Goal: Information Seeking & Learning: Learn about a topic

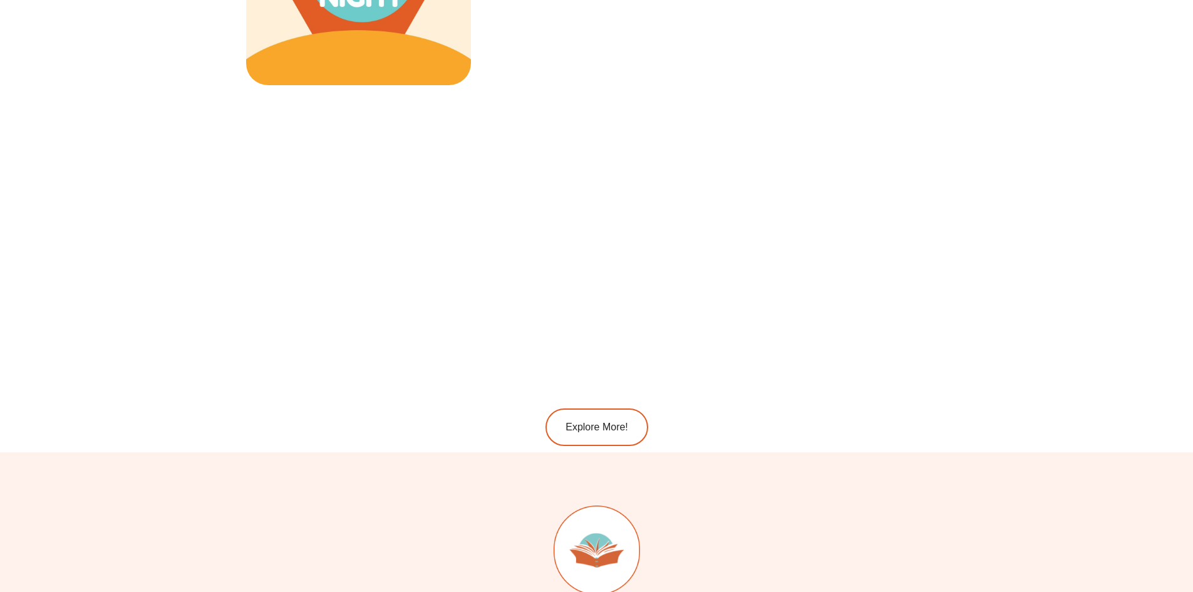
scroll to position [2003, 0]
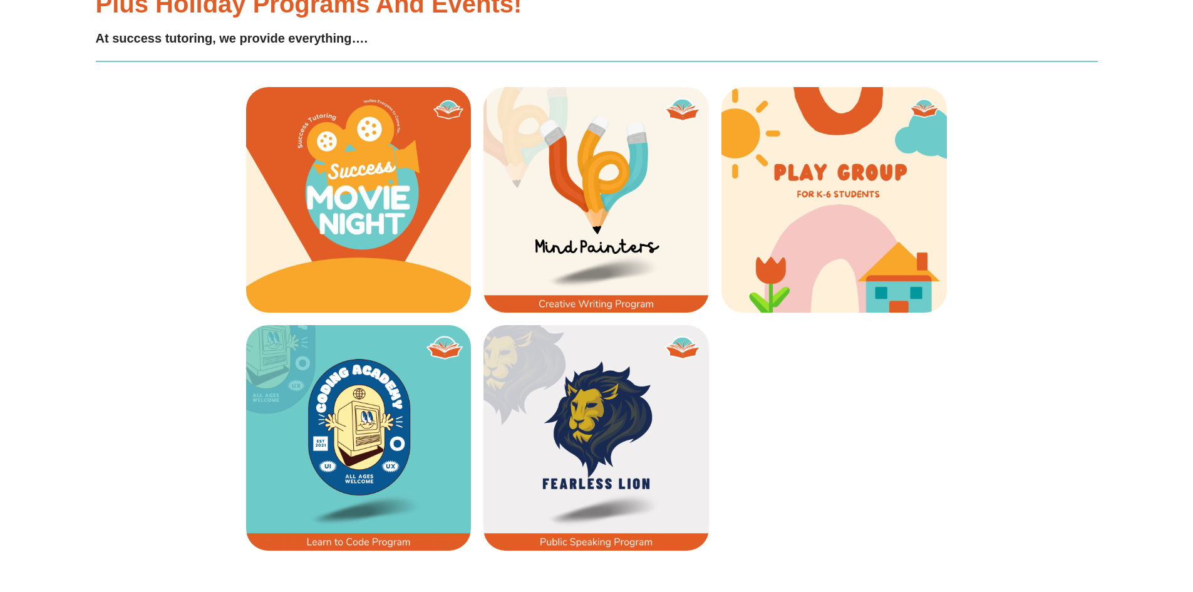
click at [847, 170] on img at bounding box center [833, 199] width 225 height 225
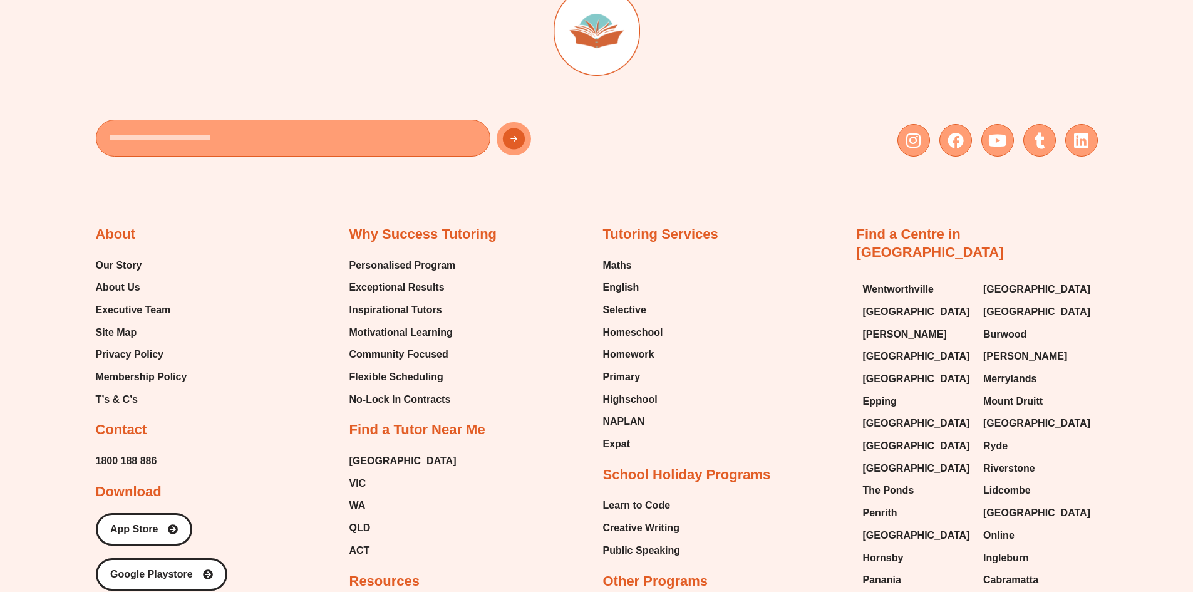
scroll to position [2755, 0]
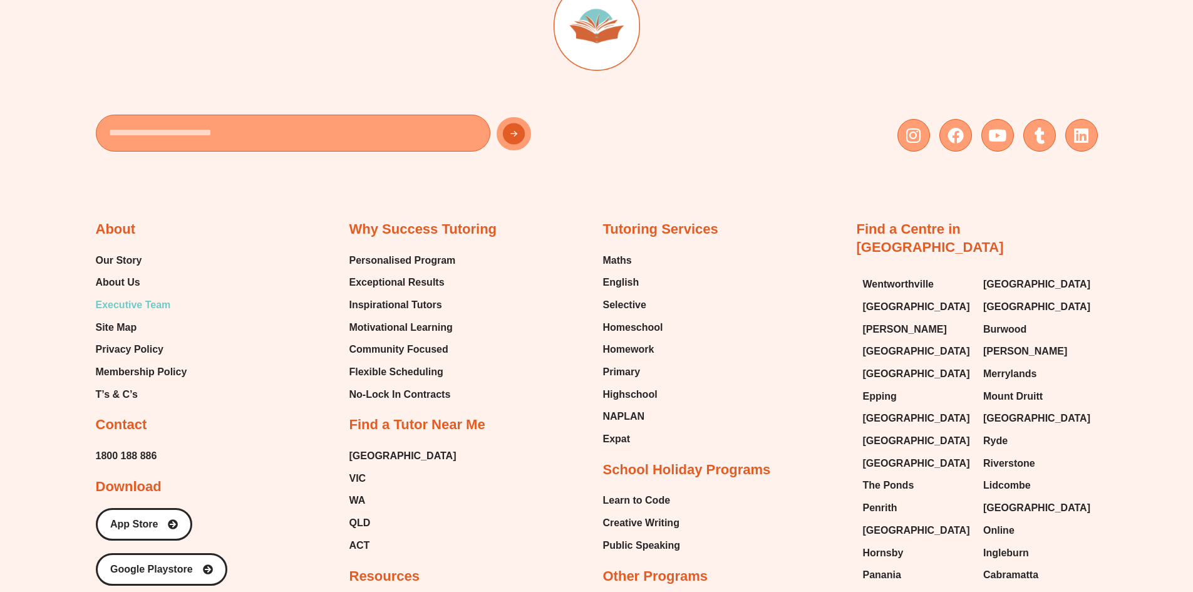
click at [152, 303] on span "Executive Team" at bounding box center [133, 304] width 75 height 19
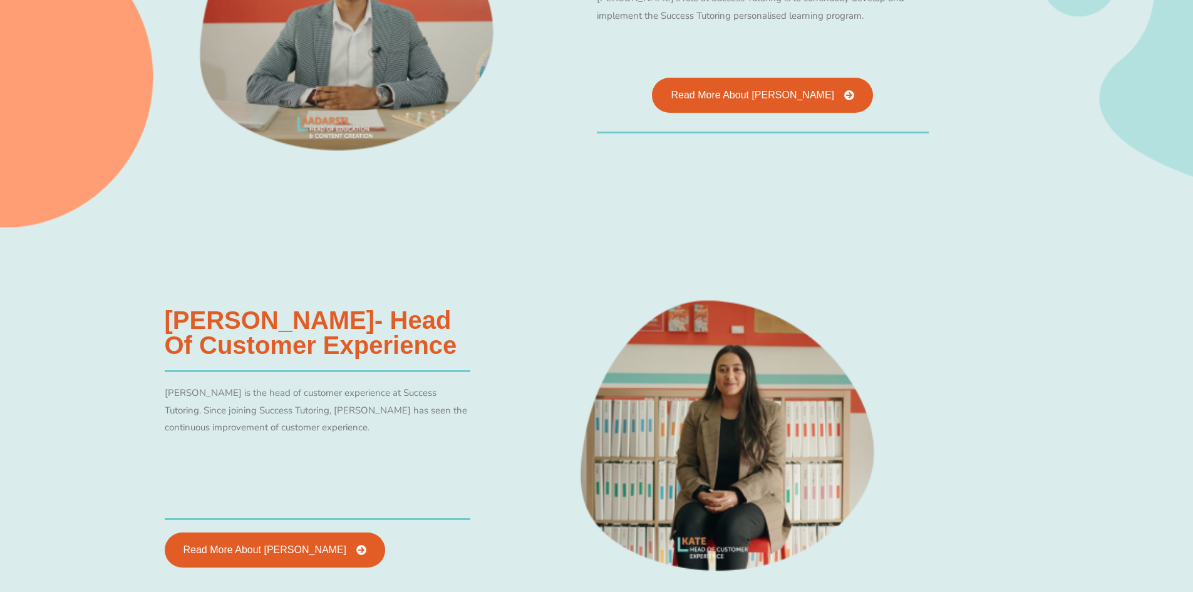
scroll to position [1750, 0]
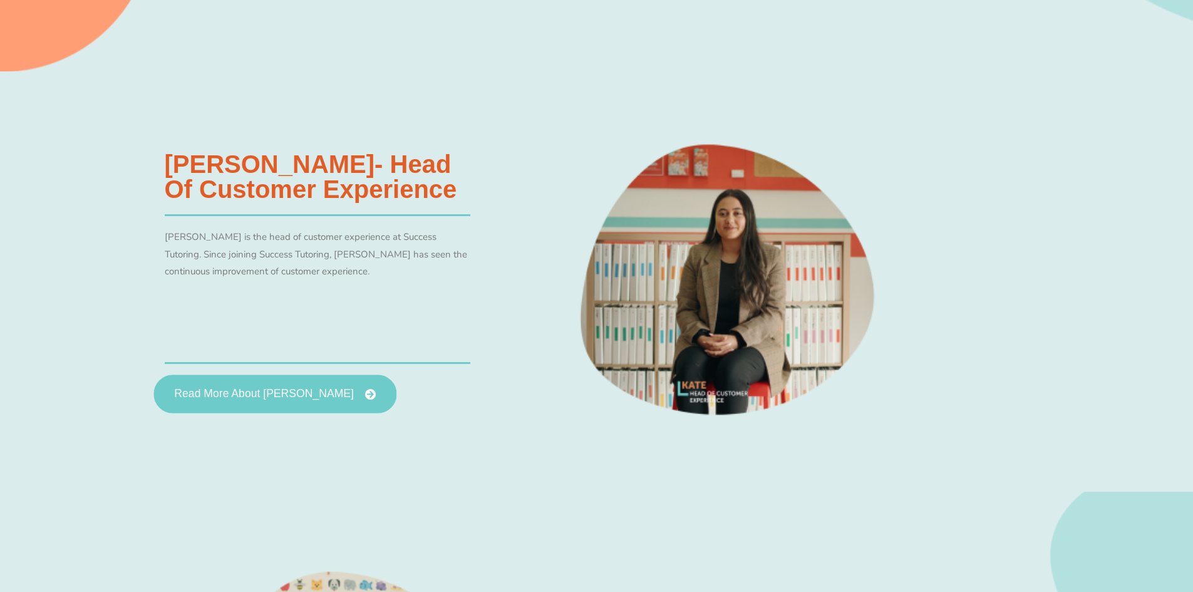
click at [286, 407] on link "Read More About Kate Youssef" at bounding box center [274, 393] width 243 height 39
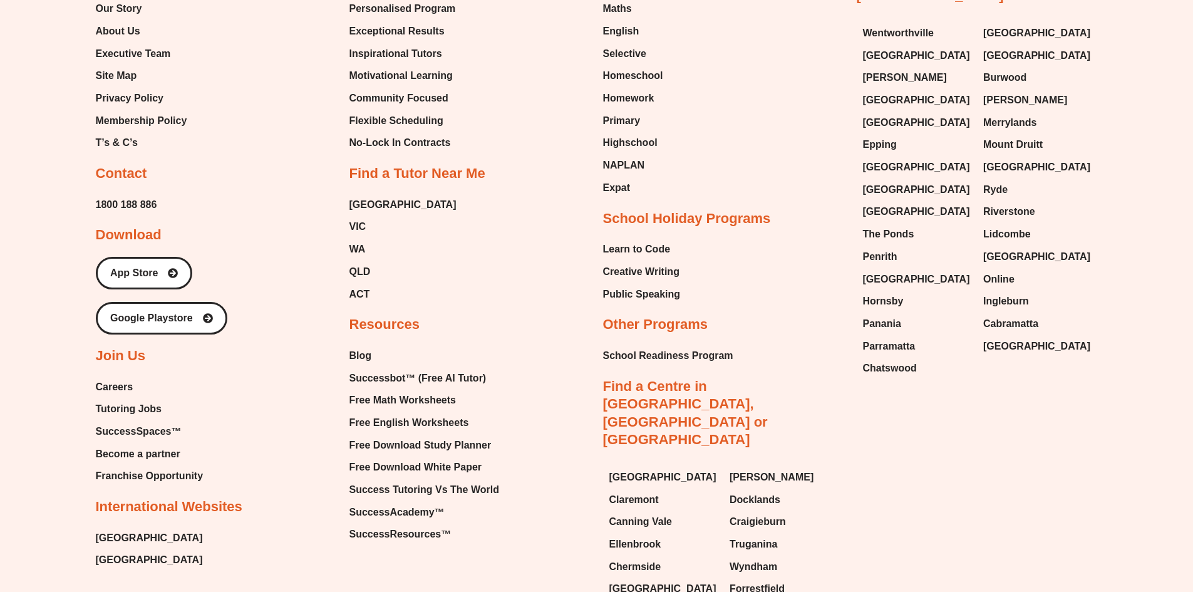
scroll to position [1377, 0]
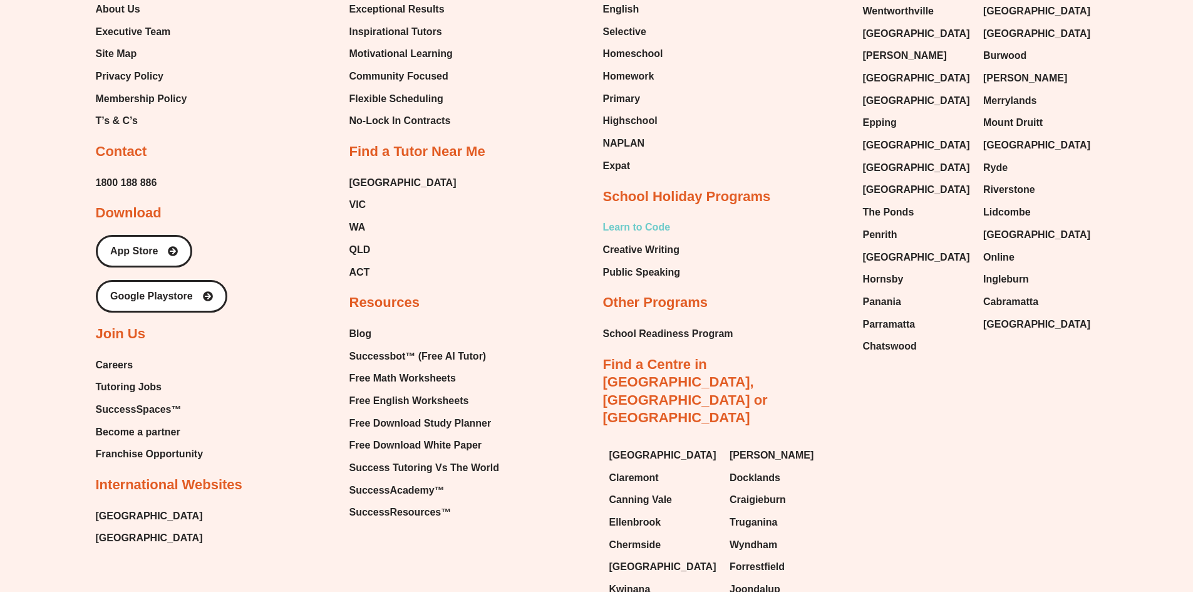
click at [630, 228] on span "Learn to Code" at bounding box center [637, 227] width 68 height 19
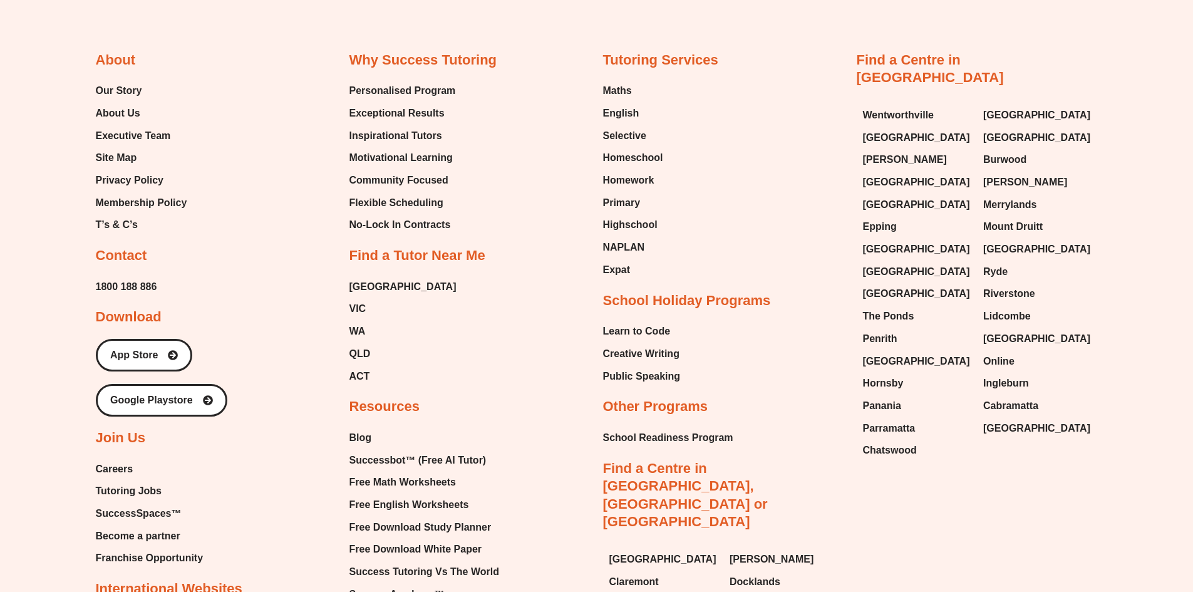
scroll to position [1251, 0]
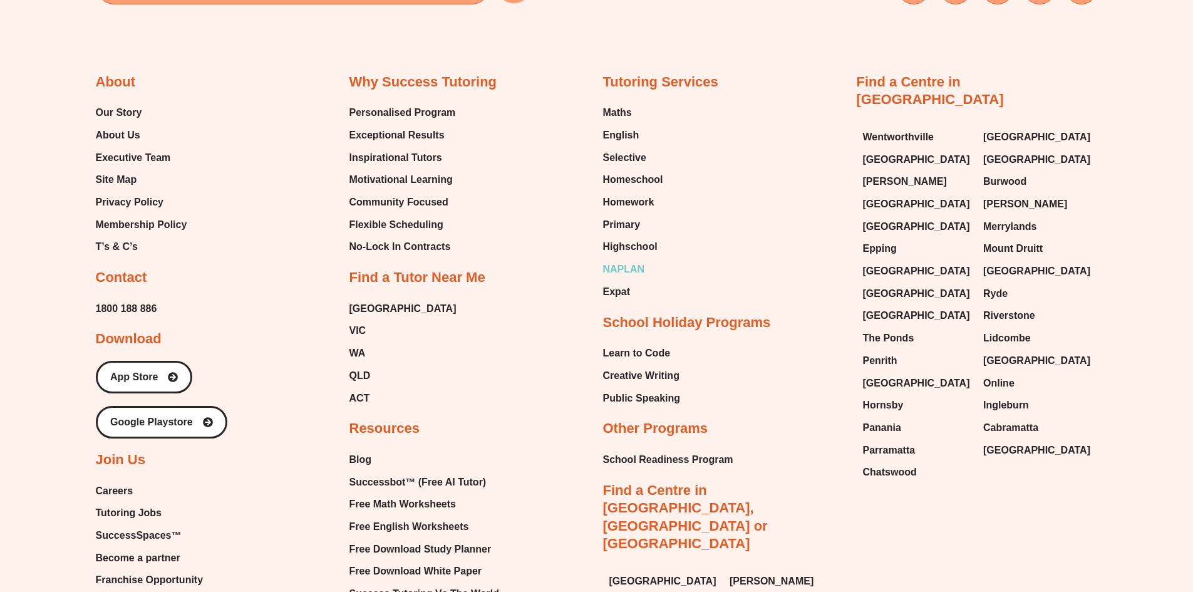
click at [617, 274] on span "NAPLAN" at bounding box center [624, 269] width 42 height 19
click at [618, 293] on span "Expat" at bounding box center [617, 292] width 28 height 19
click at [637, 153] on span "Selective" at bounding box center [624, 159] width 43 height 19
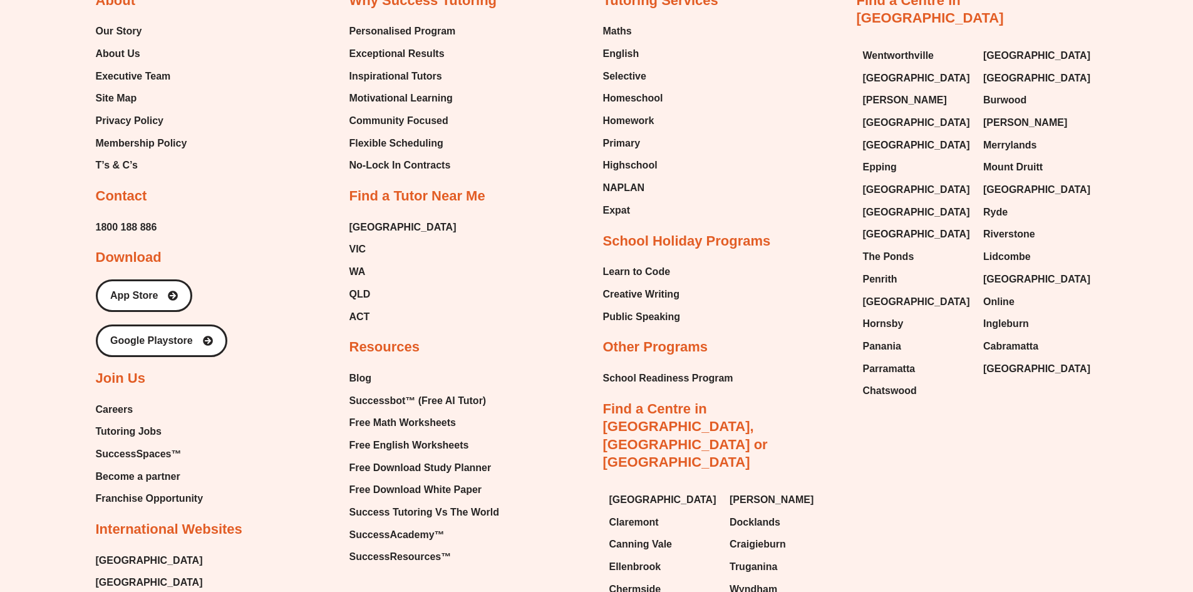
scroll to position [1312, 0]
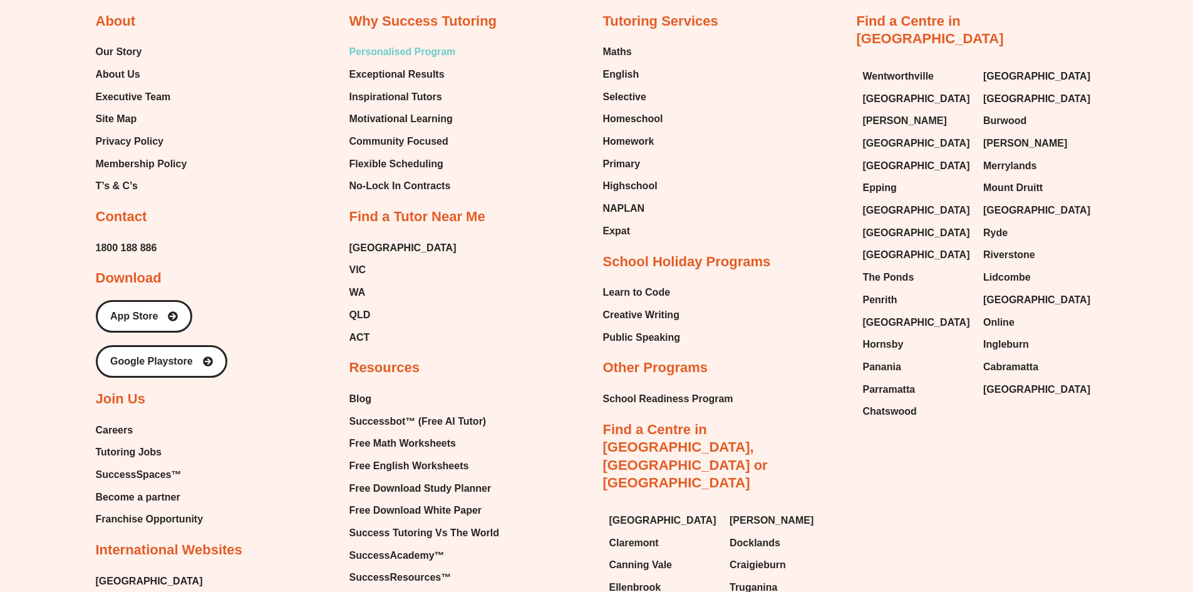
click at [424, 53] on span "Personalised Program" at bounding box center [402, 52] width 106 height 19
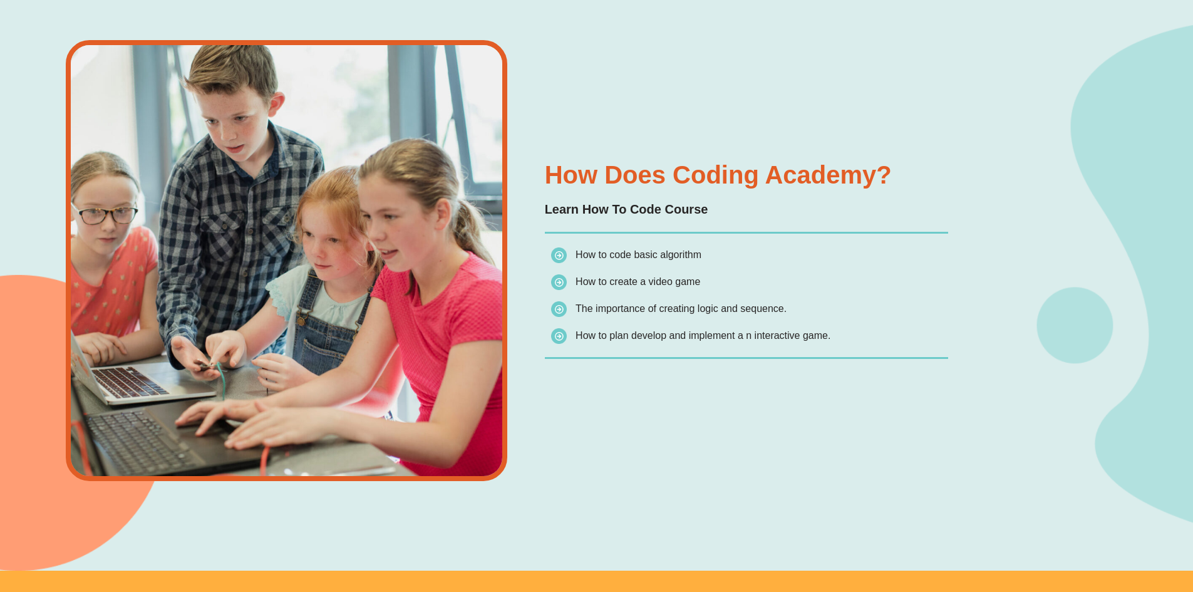
scroll to position [1562, 0]
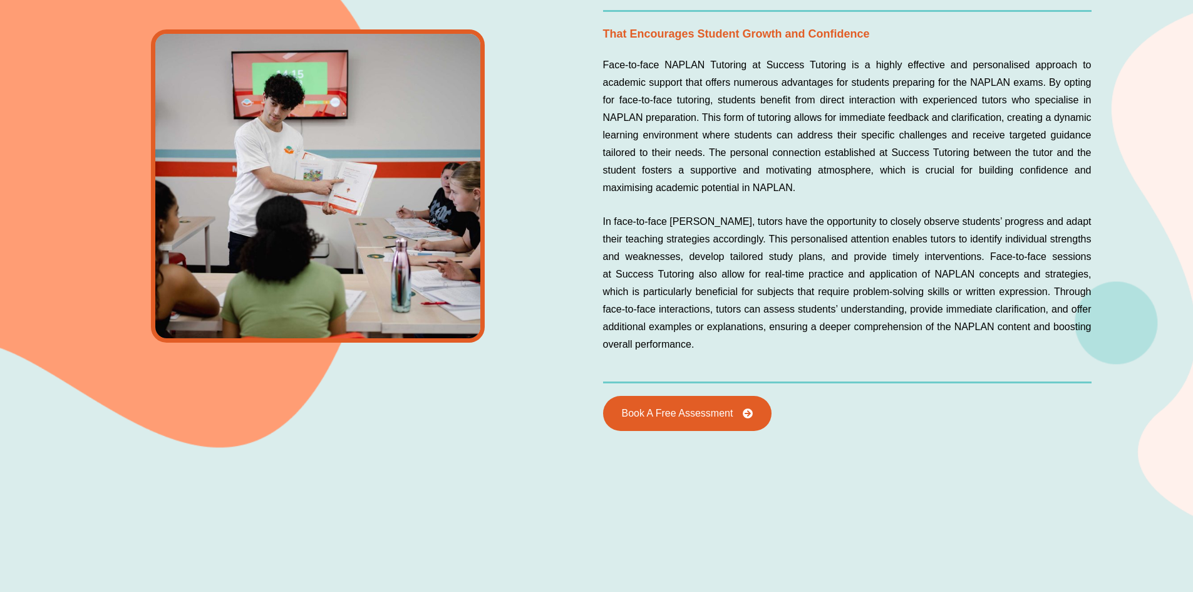
scroll to position [2313, 0]
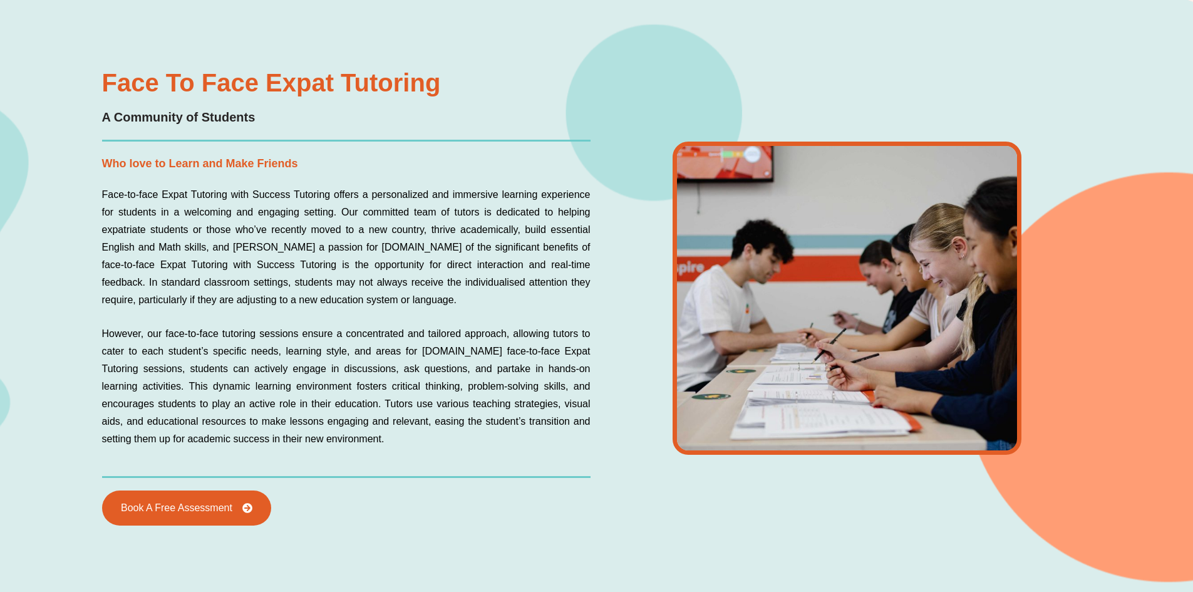
scroll to position [1687, 0]
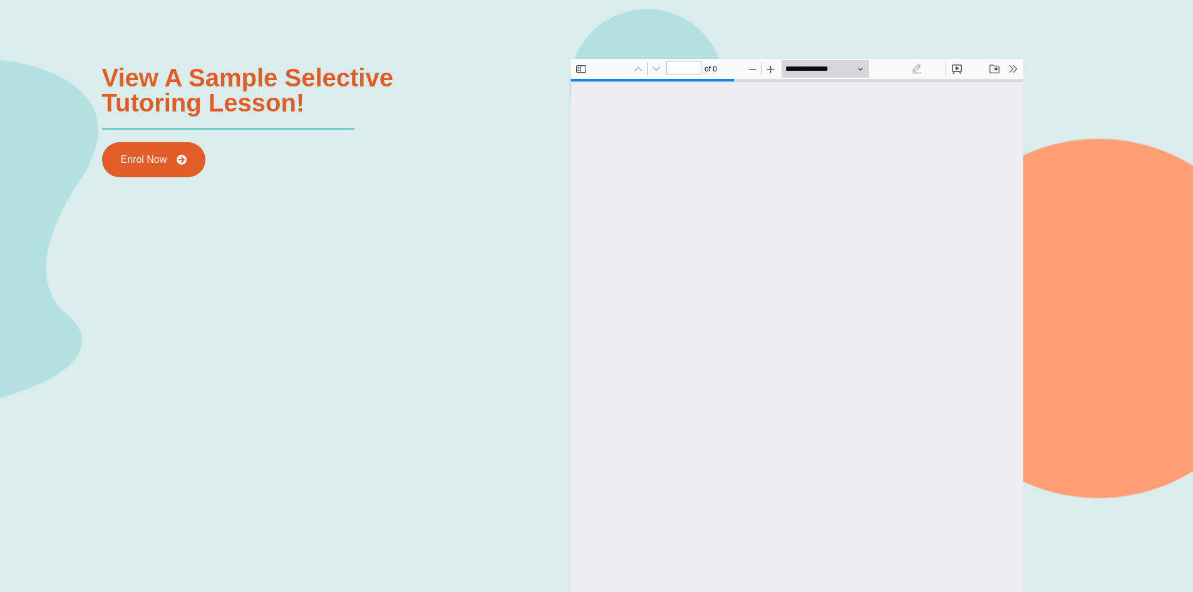
scroll to position [1436, 0]
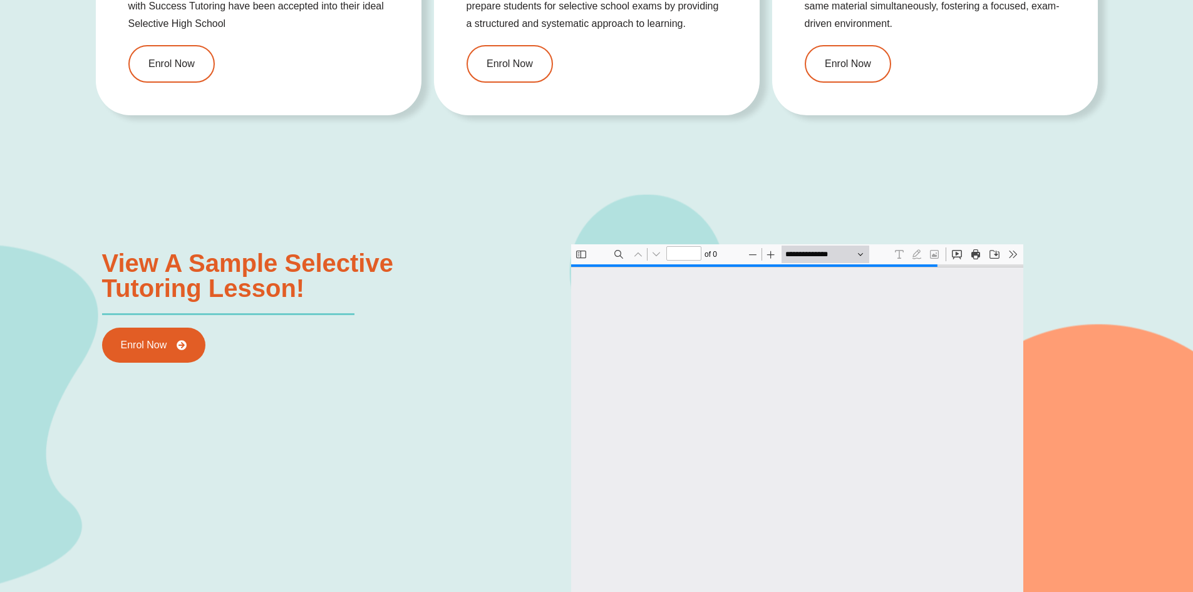
type input "*"
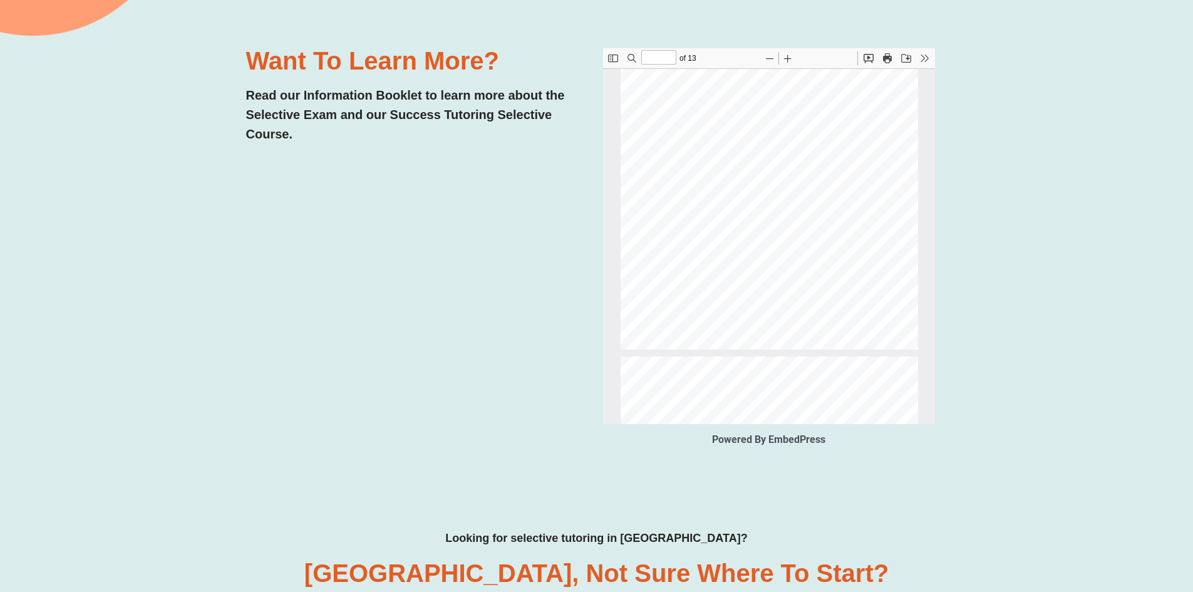
scroll to position [511, 0]
type input "*"
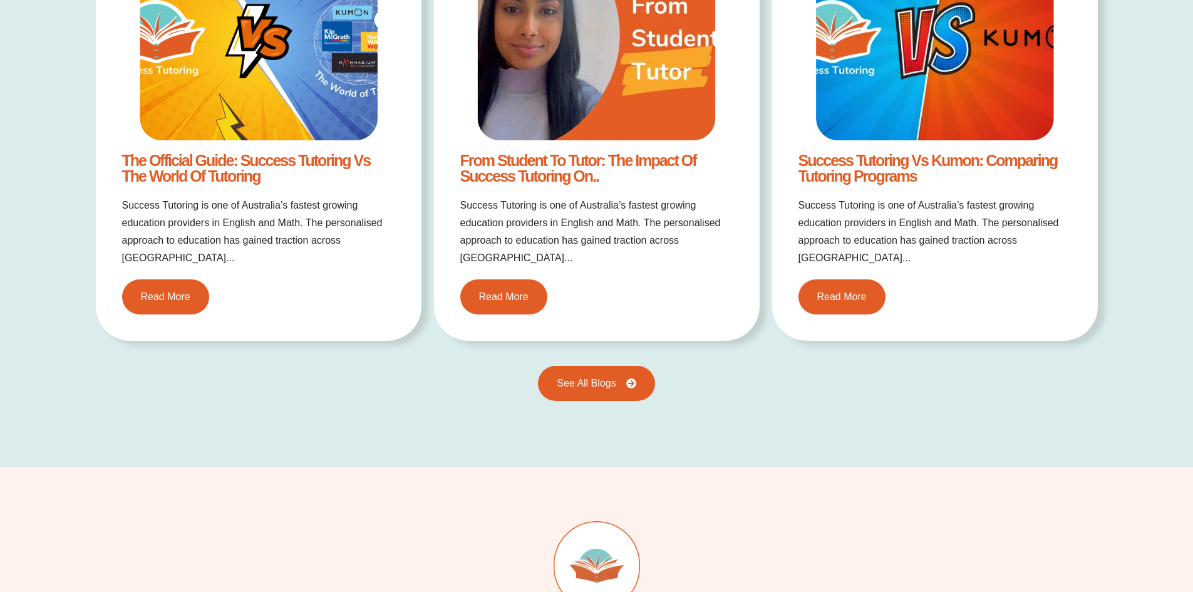
scroll to position [1563, 0]
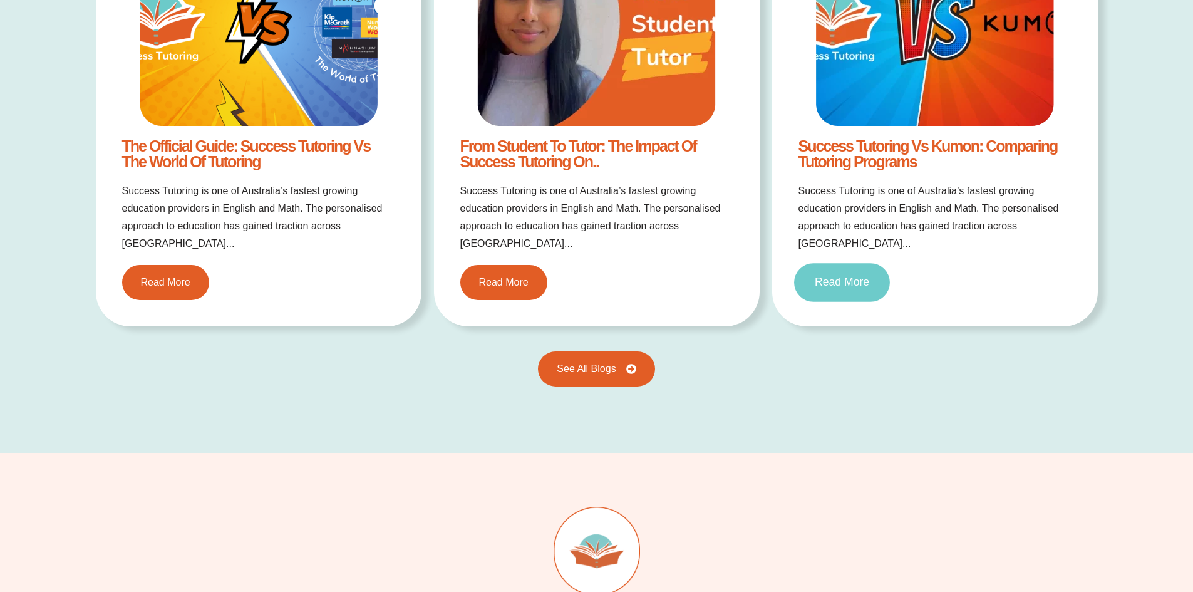
click at [834, 274] on link "Read More" at bounding box center [842, 283] width 96 height 39
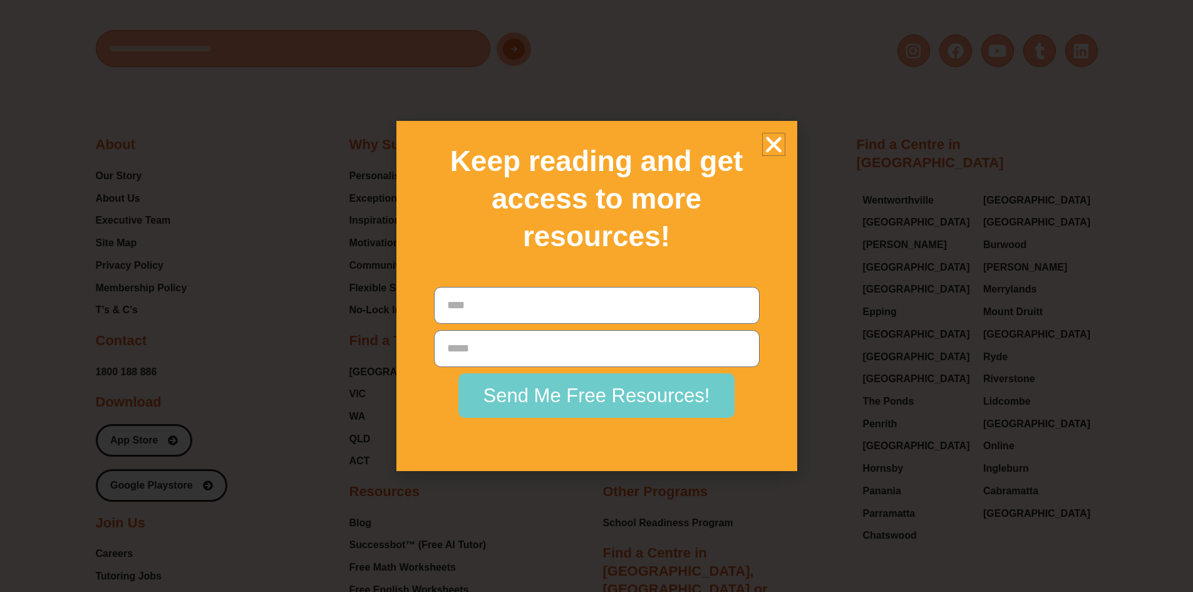
scroll to position [7754, 0]
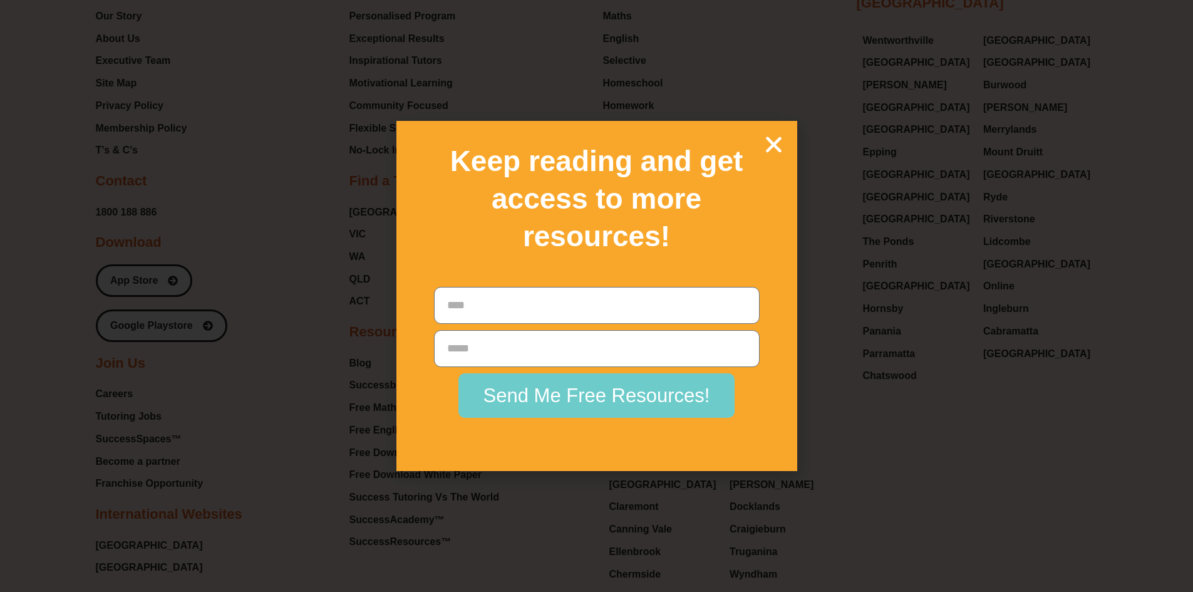
click at [771, 145] on icon "Close" at bounding box center [774, 144] width 22 height 22
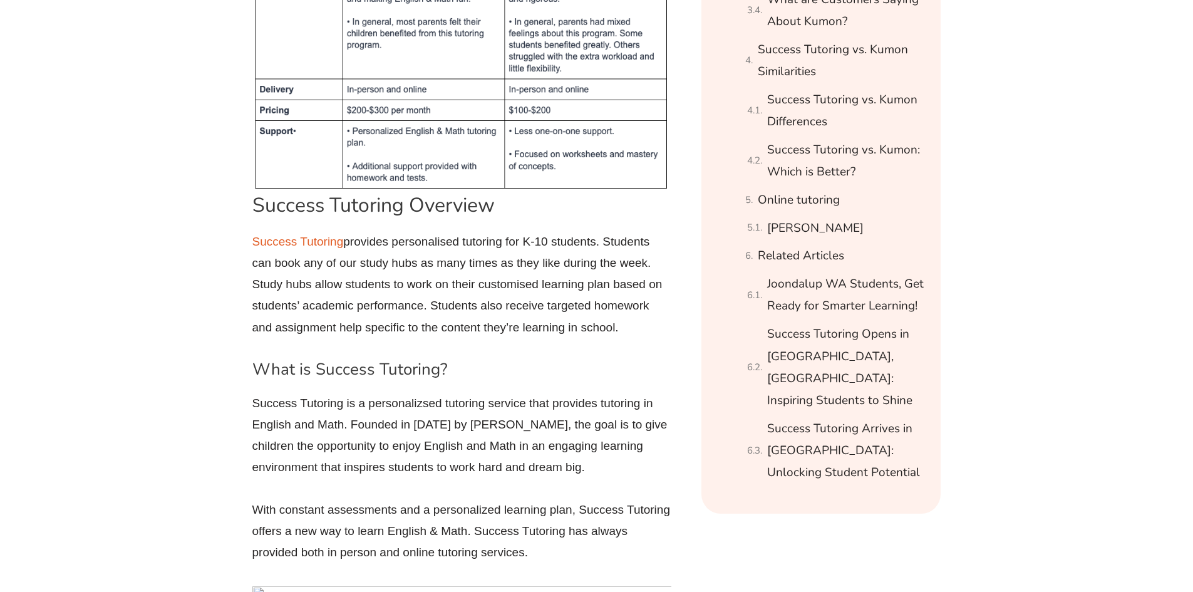
scroll to position [1181, 0]
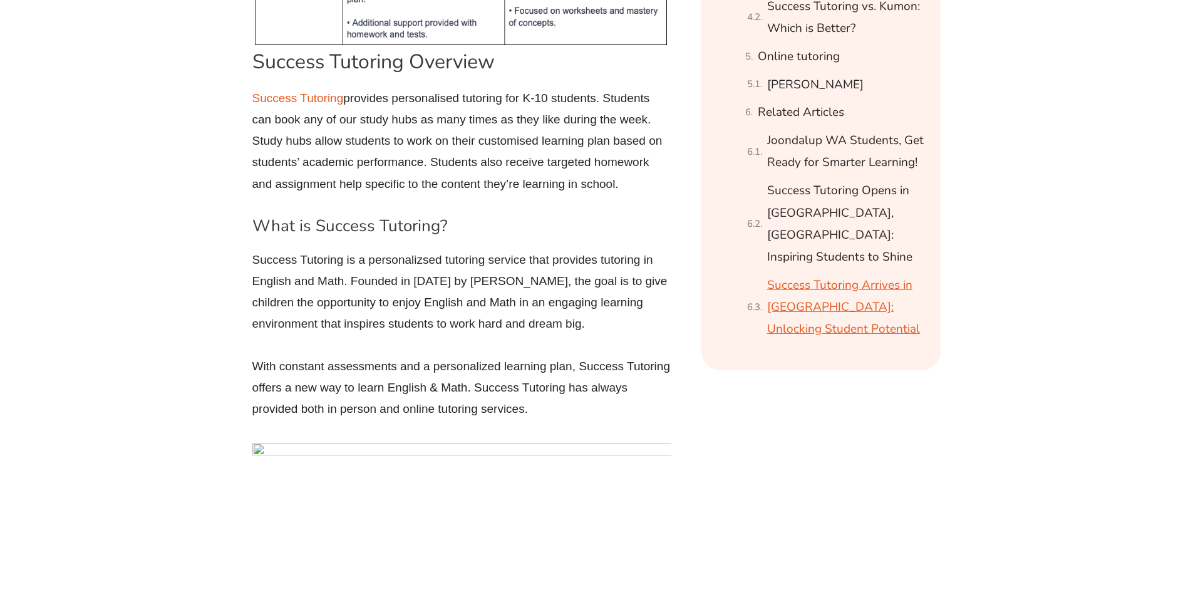
click at [776, 281] on link "Success Tutoring Arrives in Merrylands: Unlocking Student Potential" at bounding box center [846, 307] width 158 height 66
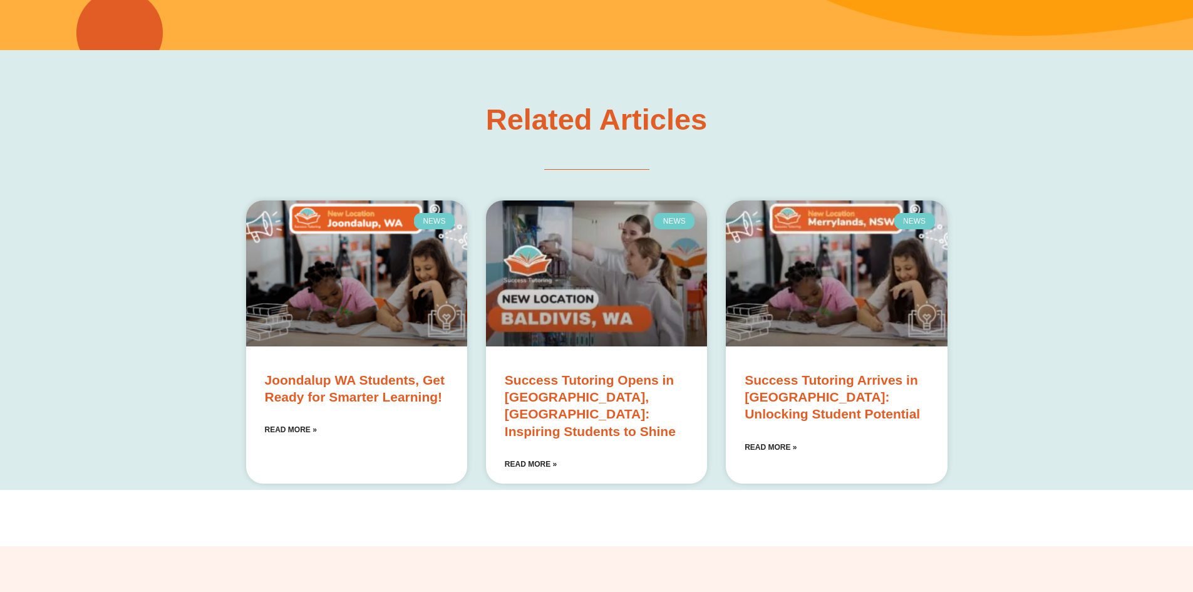
scroll to position [6822, 0]
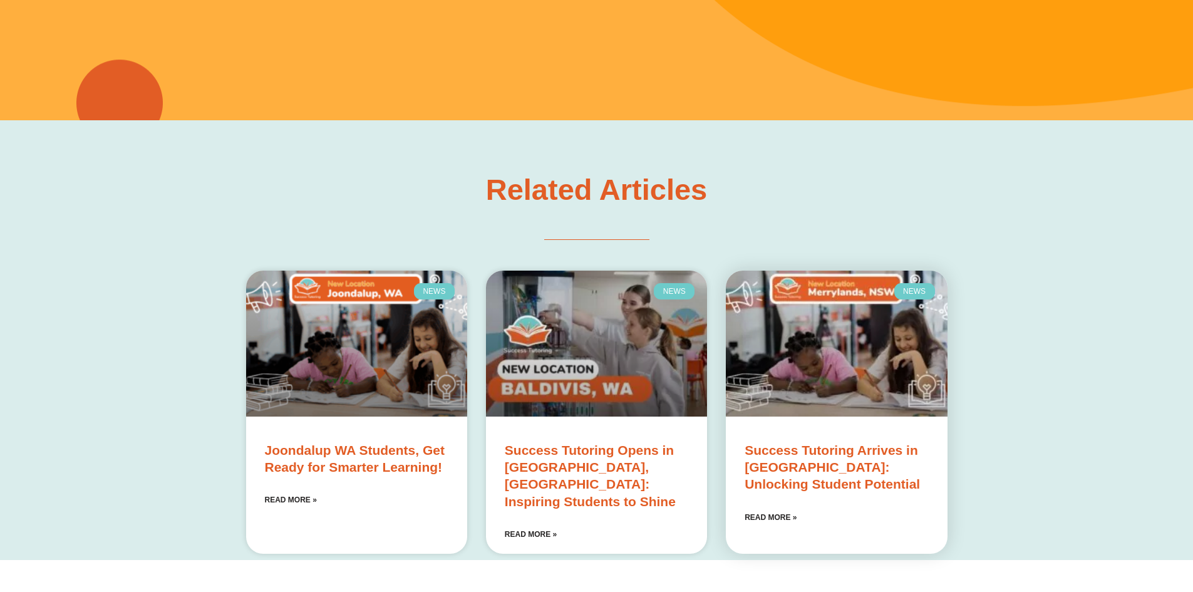
click at [792, 443] on link "Success Tutoring Arrives in Merrylands: Unlocking Student Potential" at bounding box center [831, 467] width 175 height 49
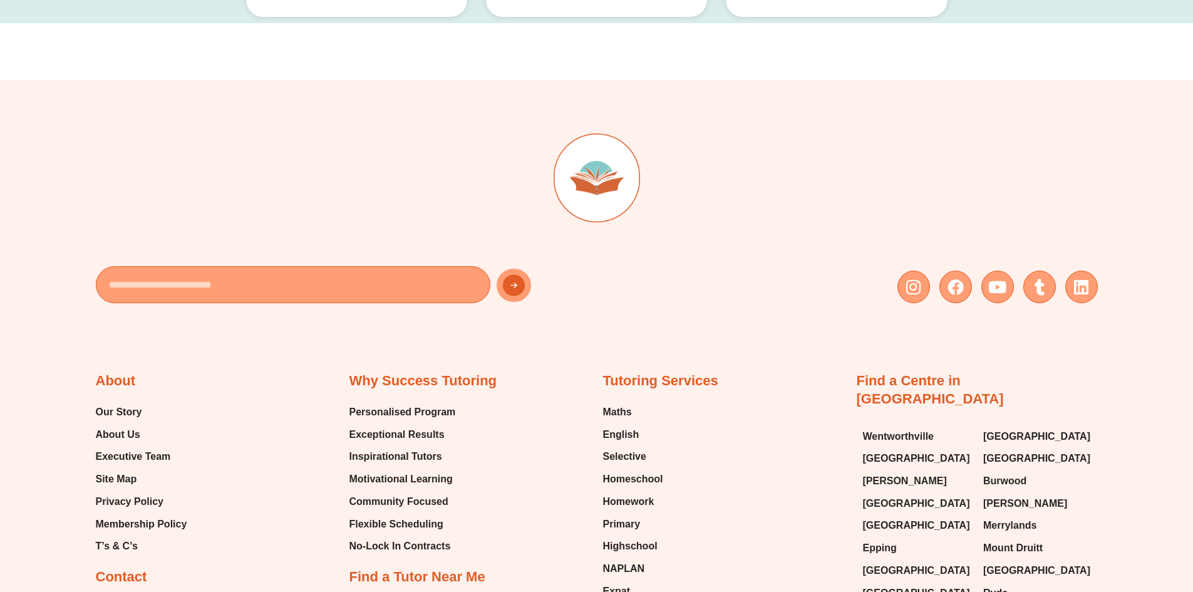
scroll to position [7754, 0]
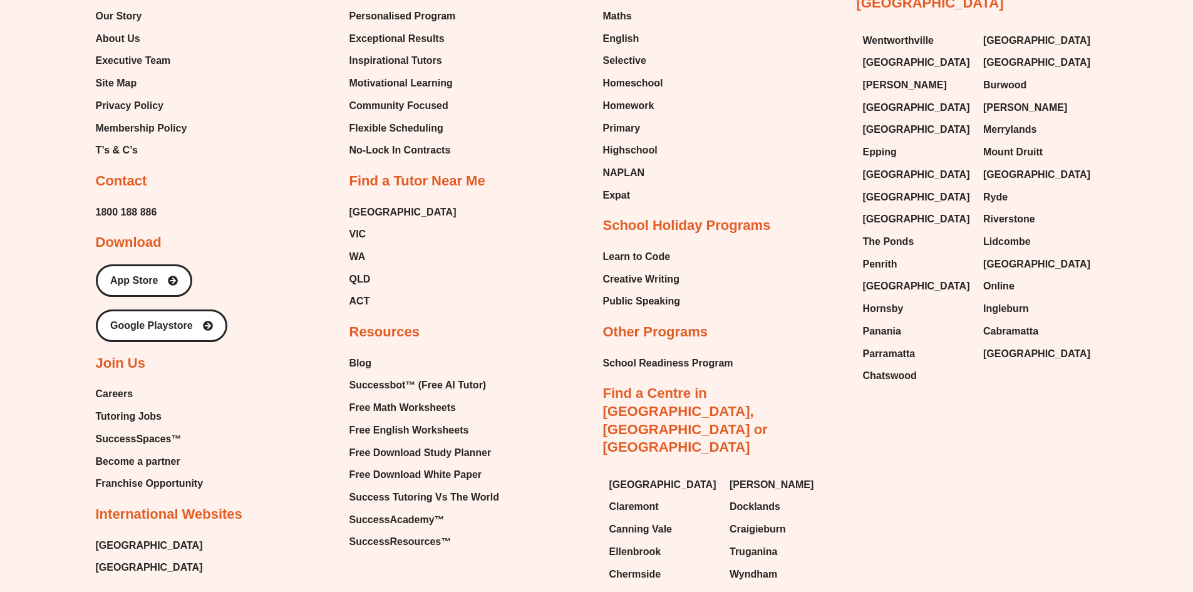
drag, startPoint x: 41, startPoint y: 112, endPoint x: 337, endPoint y: 463, distance: 458.9
click at [337, 463] on div "Email Instagram Facebook Youtube Tumblr Linkedin About Our Story About Us Execu…" at bounding box center [597, 197] width 1002 height 1026
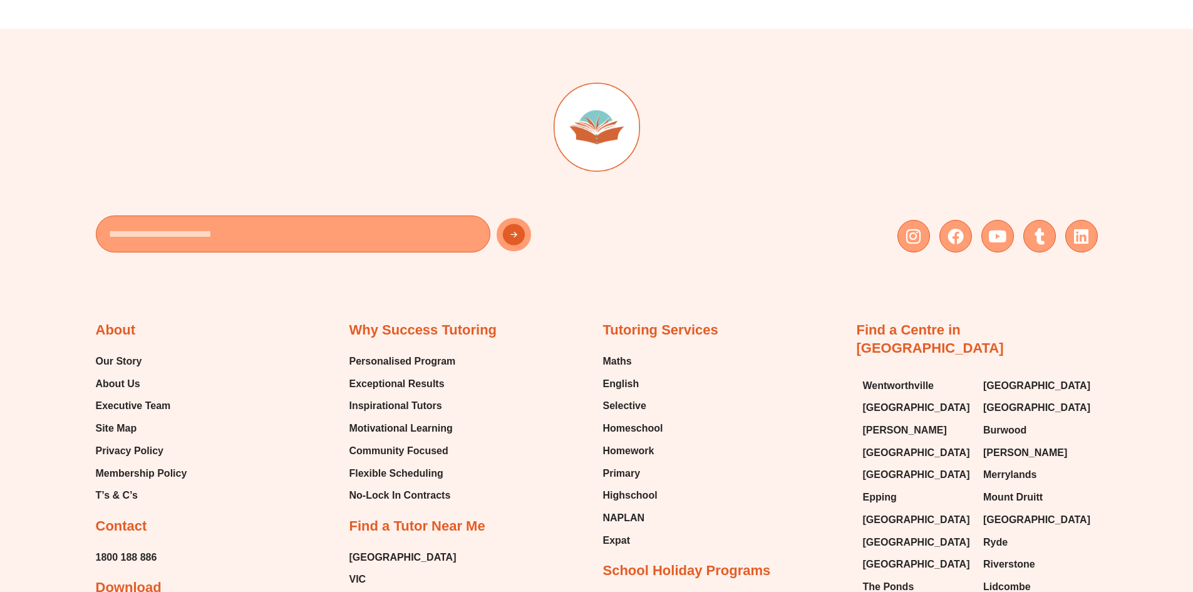
scroll to position [7316, 0]
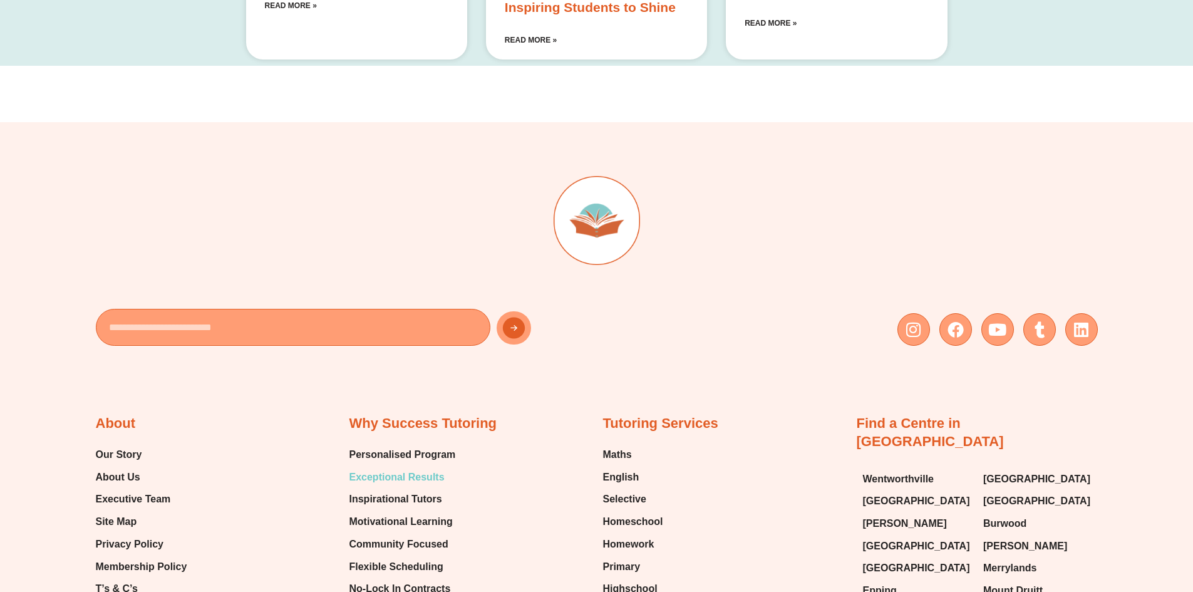
click at [420, 468] on span "Exceptional Results" at bounding box center [396, 477] width 95 height 19
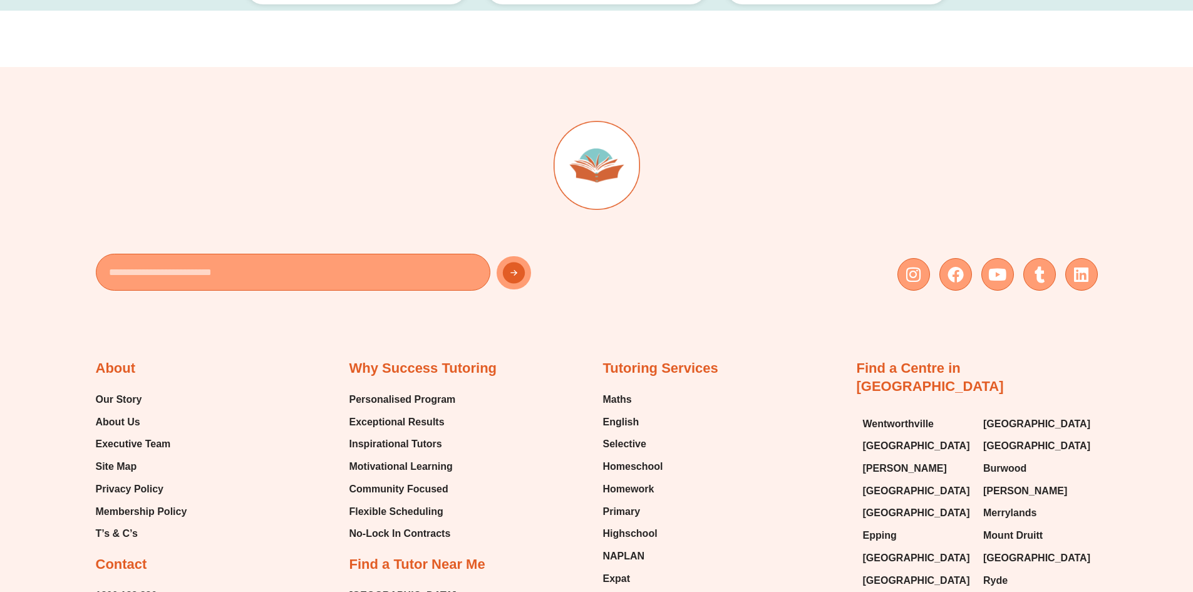
scroll to position [7441, 0]
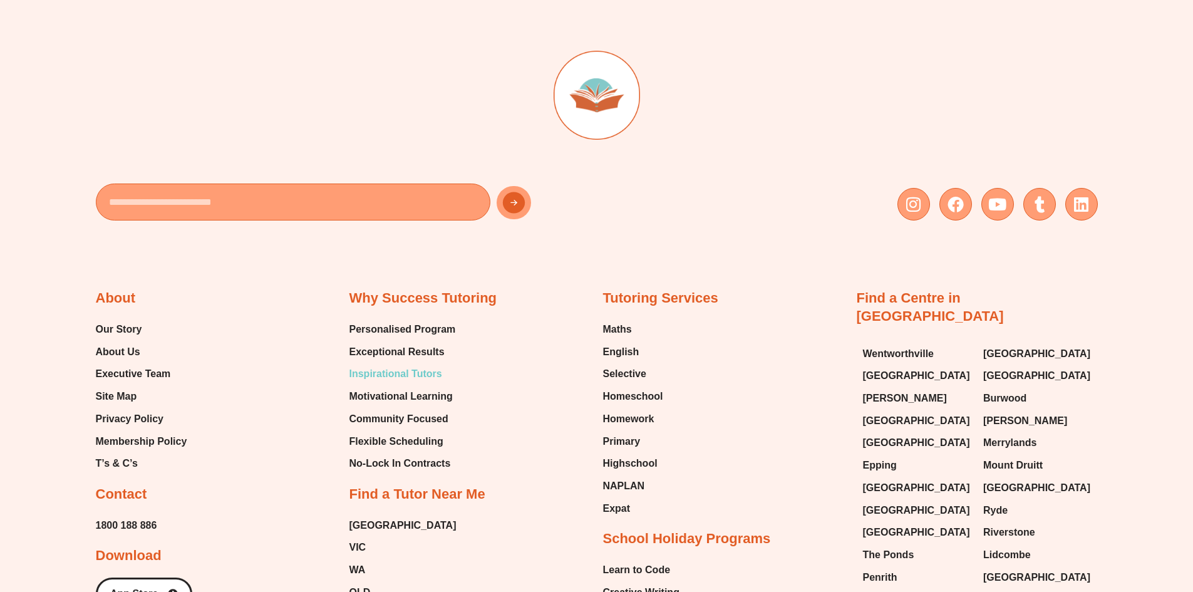
click at [416, 364] on span "Inspirational Tutors" at bounding box center [395, 373] width 93 height 19
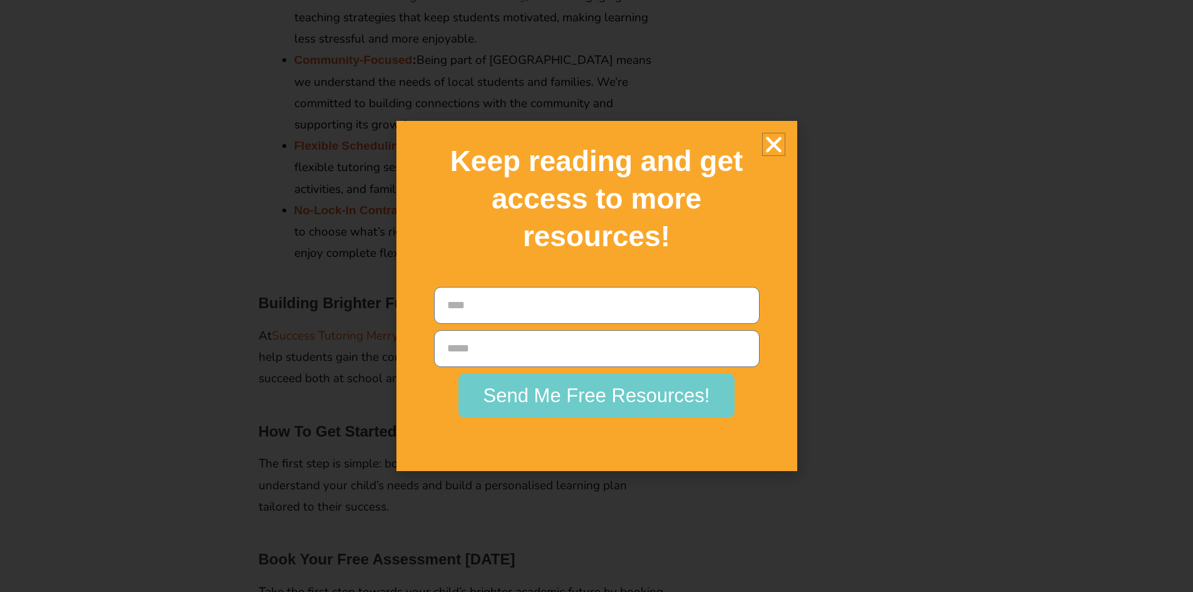
scroll to position [1878, 0]
click at [773, 146] on icon "Close" at bounding box center [774, 144] width 22 height 22
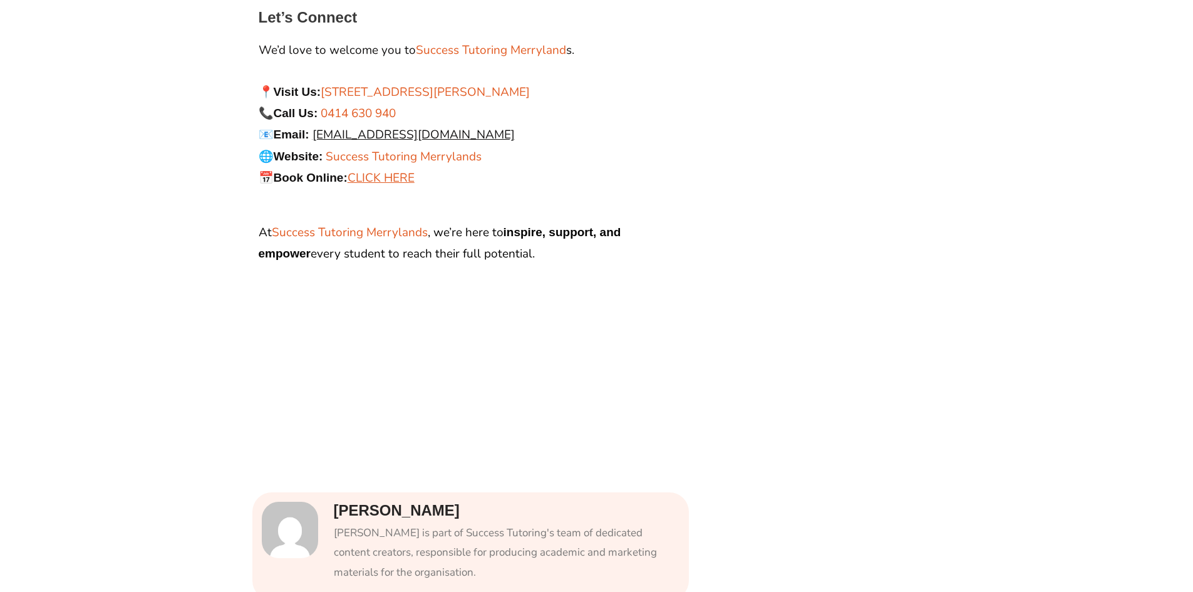
scroll to position [2503, 0]
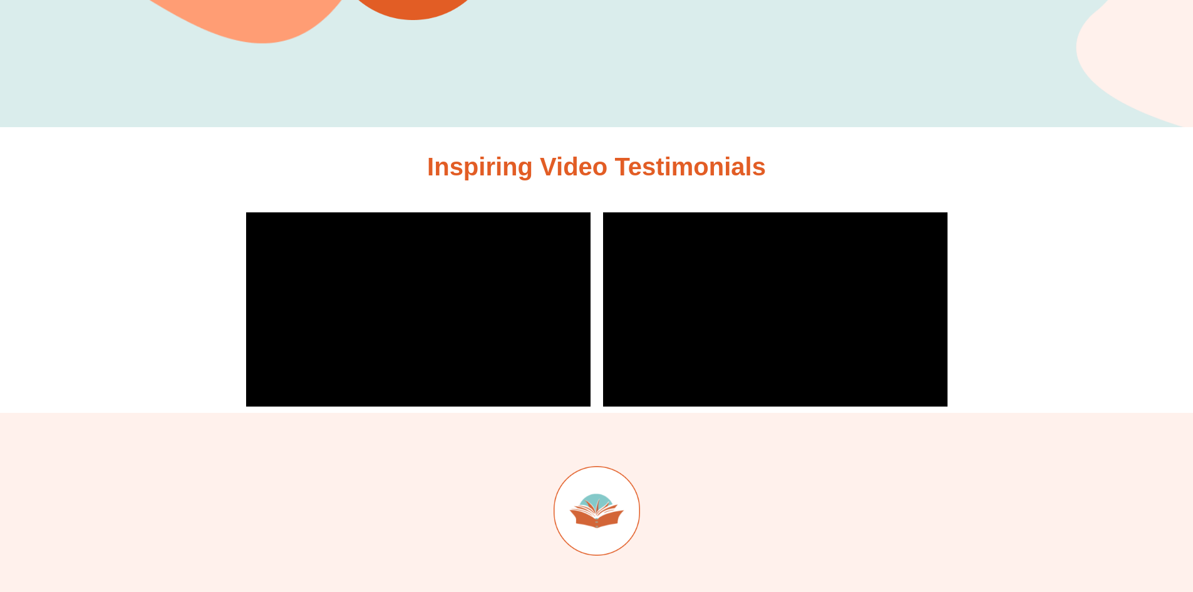
scroll to position [3443, 0]
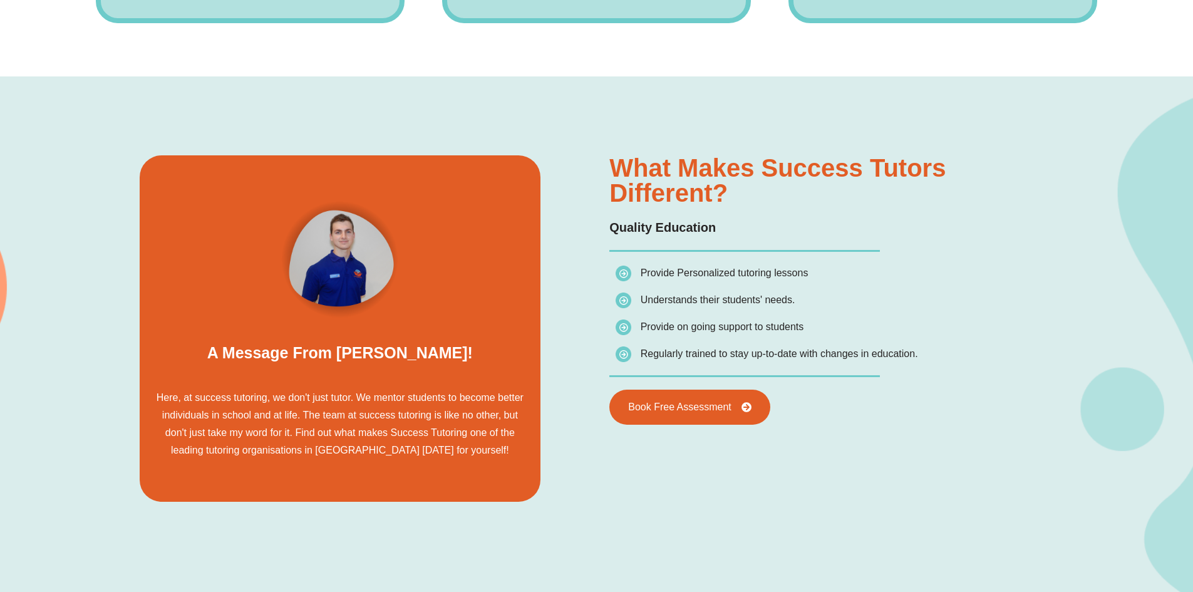
scroll to position [873, 0]
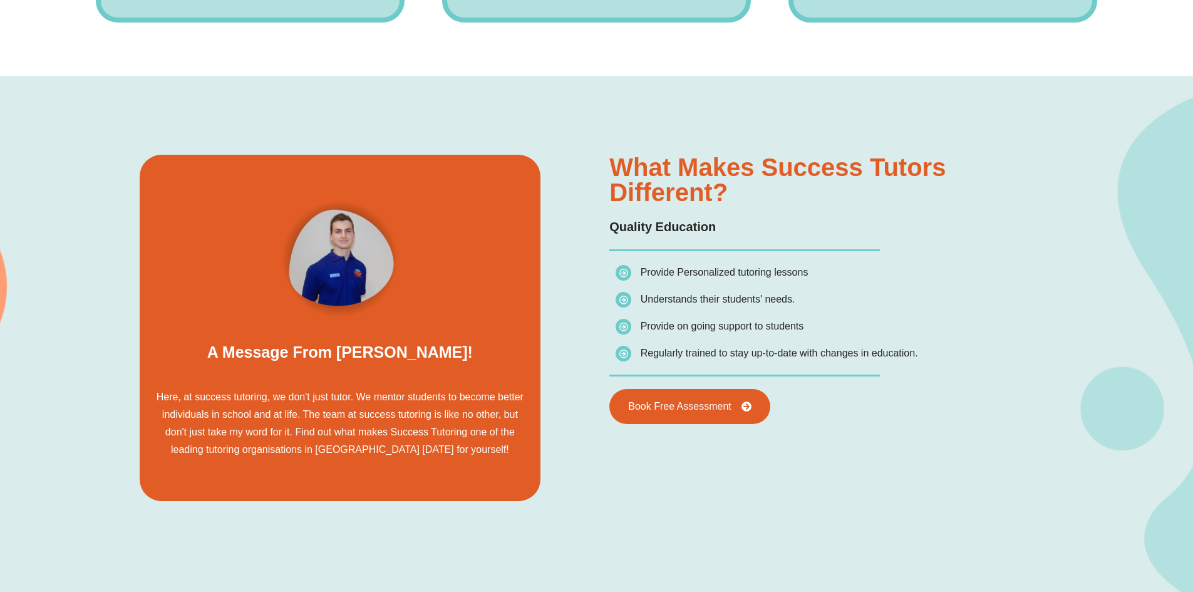
drag, startPoint x: 980, startPoint y: 321, endPoint x: 913, endPoint y: 441, distance: 137.6
click at [913, 441] on div "What makes Success Tutors different? Quality Education Provide Personalized tut…" at bounding box center [834, 328] width 501 height 396
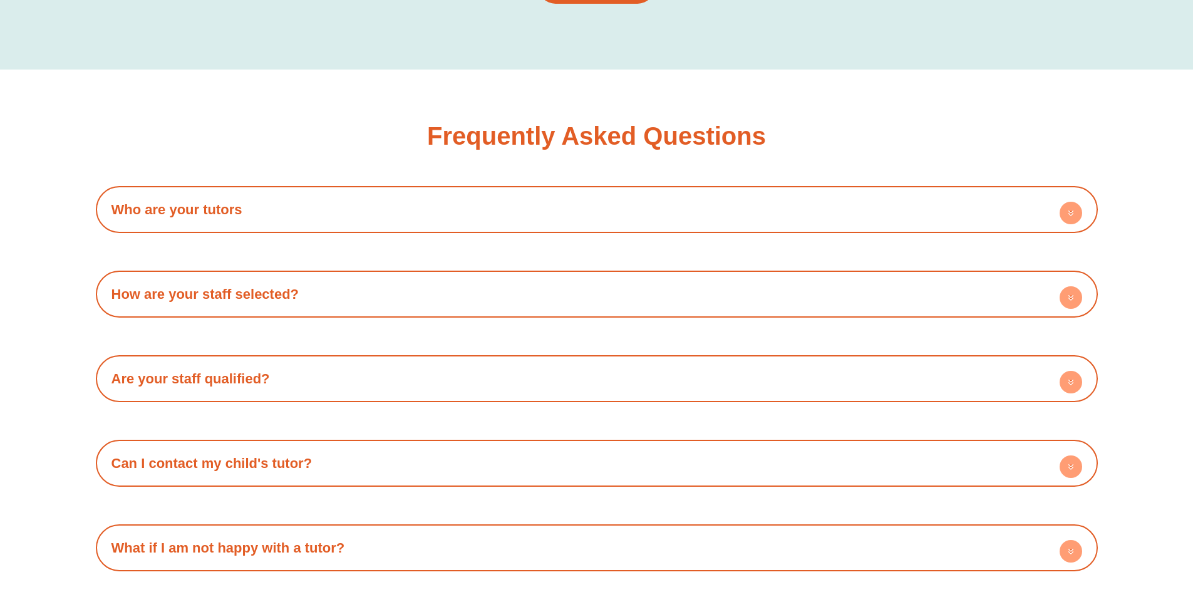
scroll to position [2313, 0]
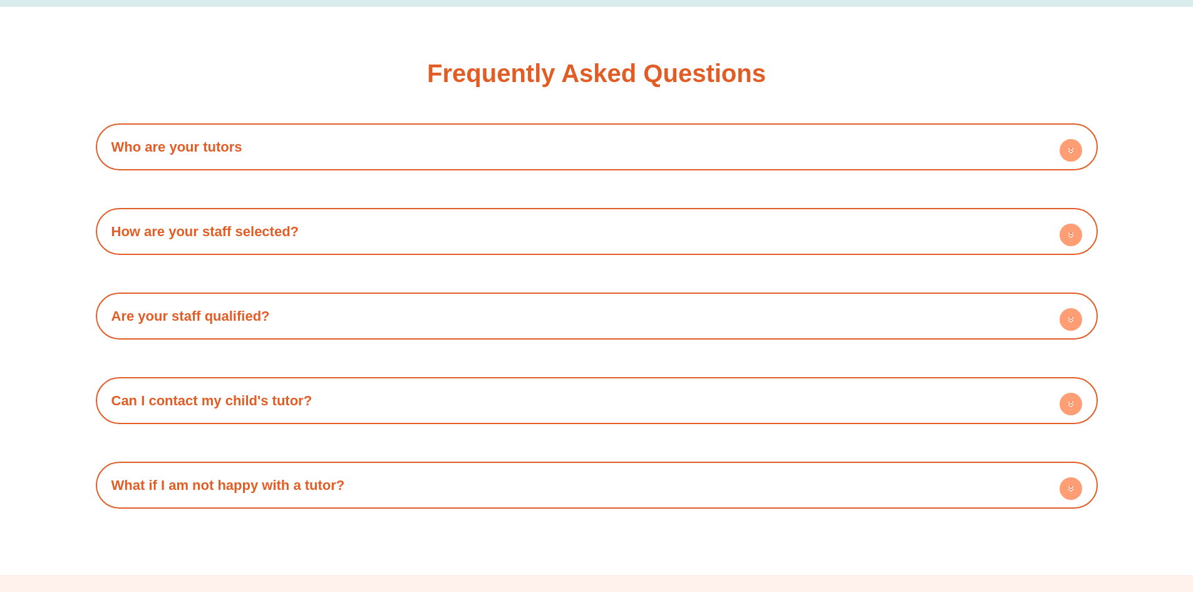
click at [1077, 308] on circle at bounding box center [1070, 319] width 23 height 23
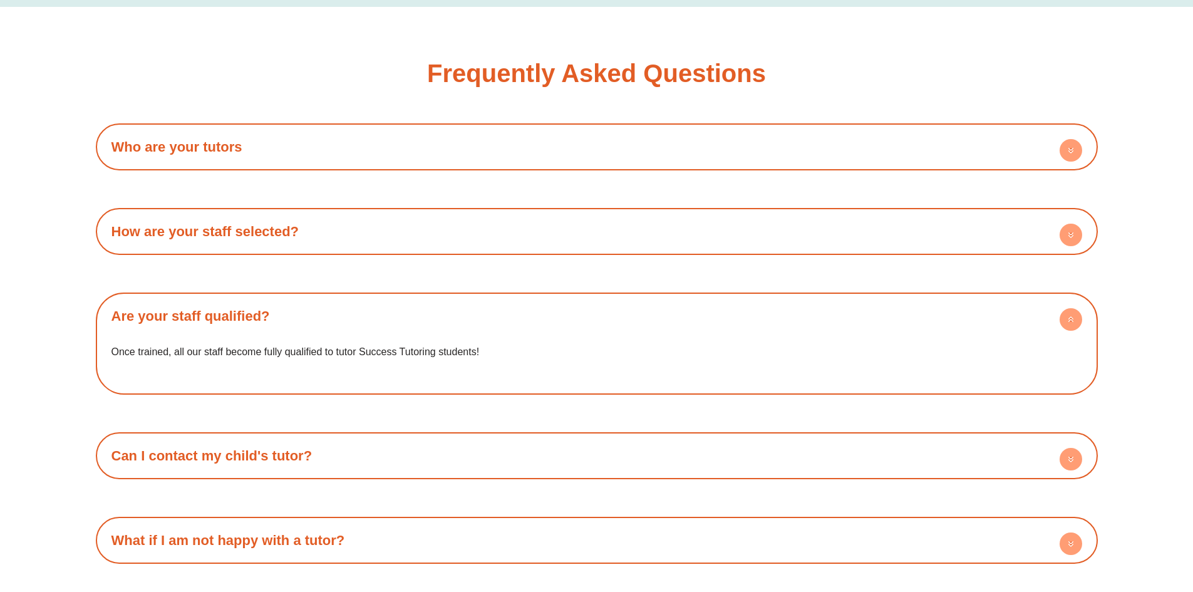
click at [1066, 223] on circle at bounding box center [1070, 234] width 23 height 23
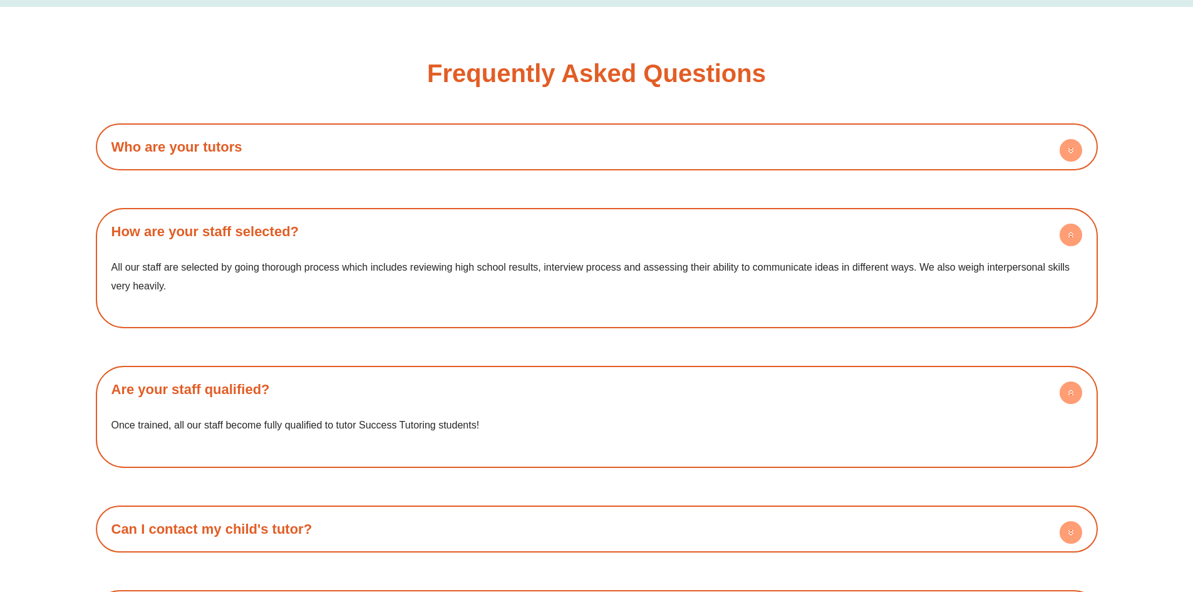
click at [1071, 139] on circle at bounding box center [1070, 150] width 23 height 23
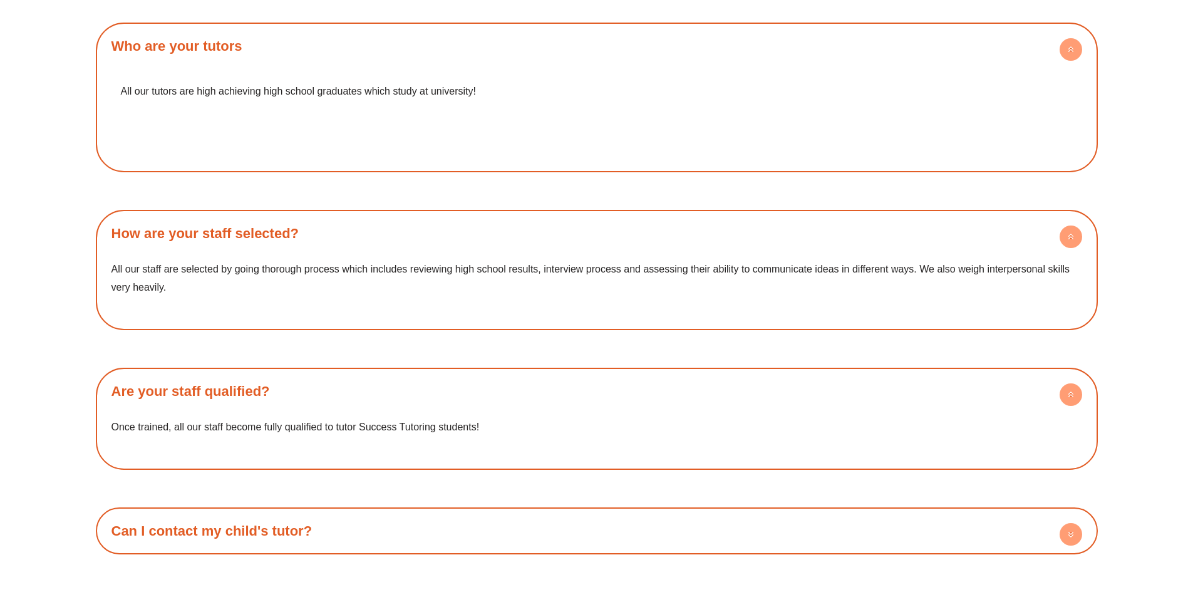
scroll to position [2626, 0]
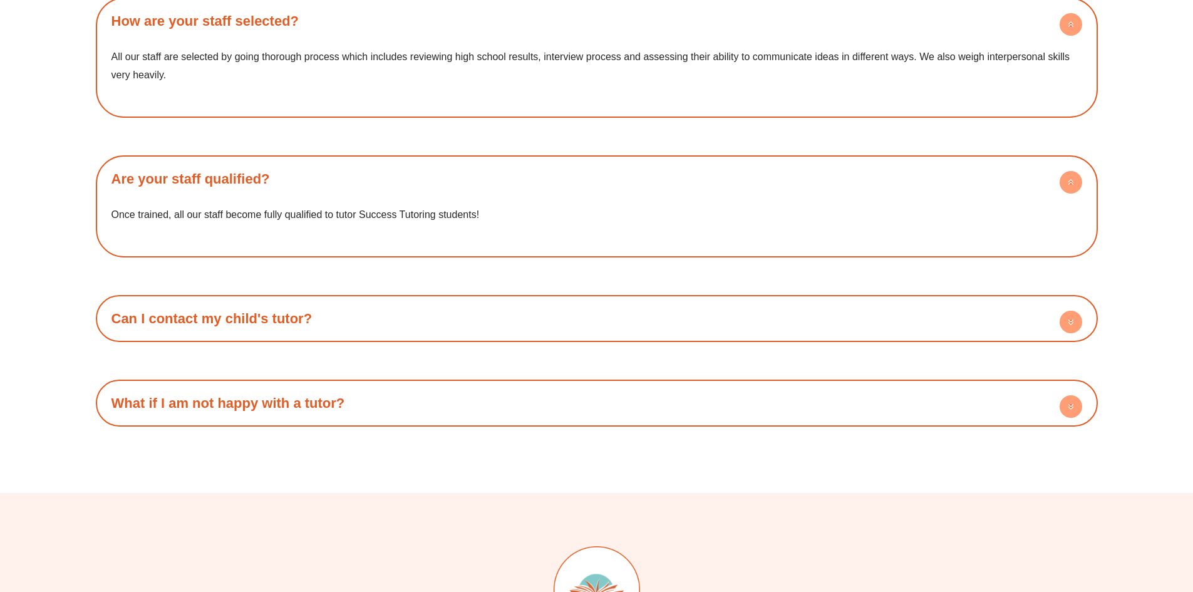
click at [1065, 311] on circle at bounding box center [1070, 322] width 23 height 23
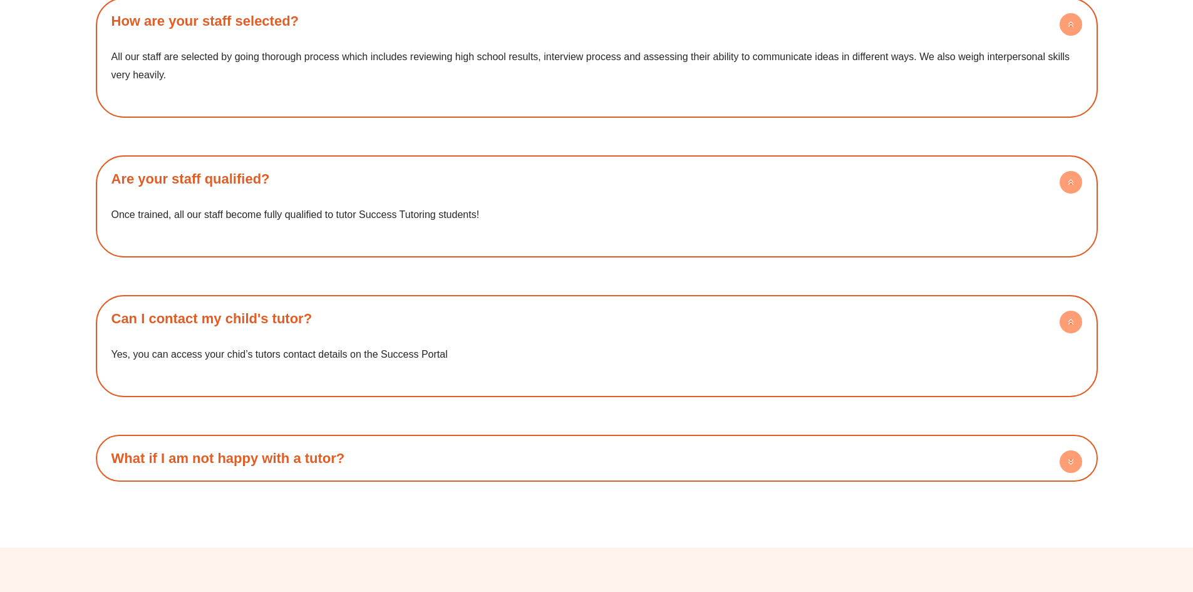
click at [1074, 450] on circle at bounding box center [1070, 461] width 23 height 23
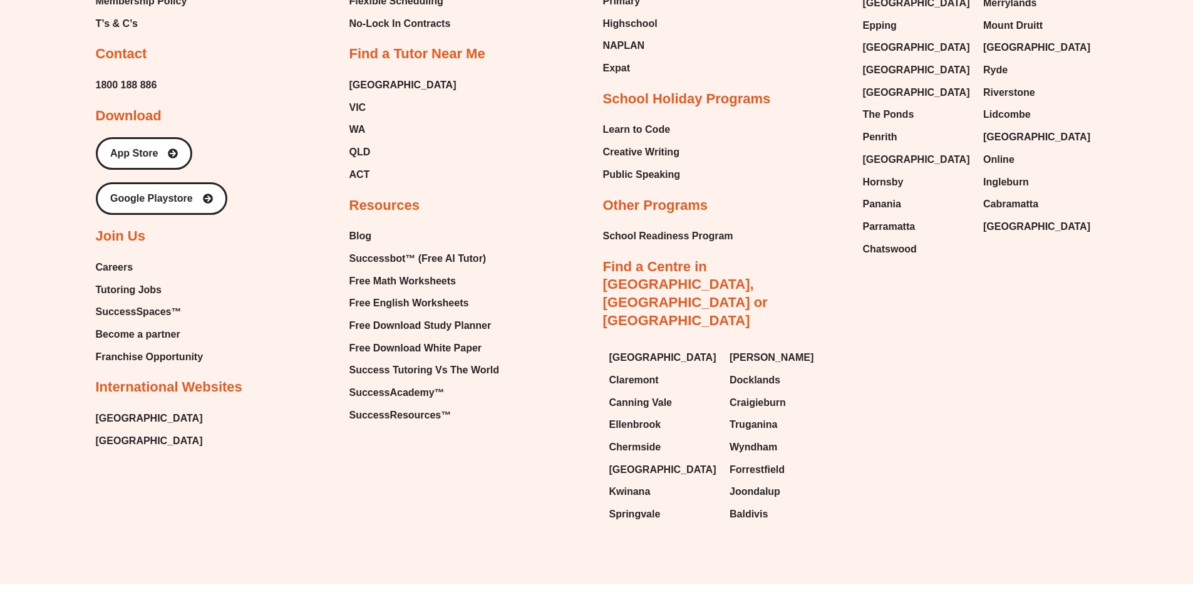
scroll to position [3501, 0]
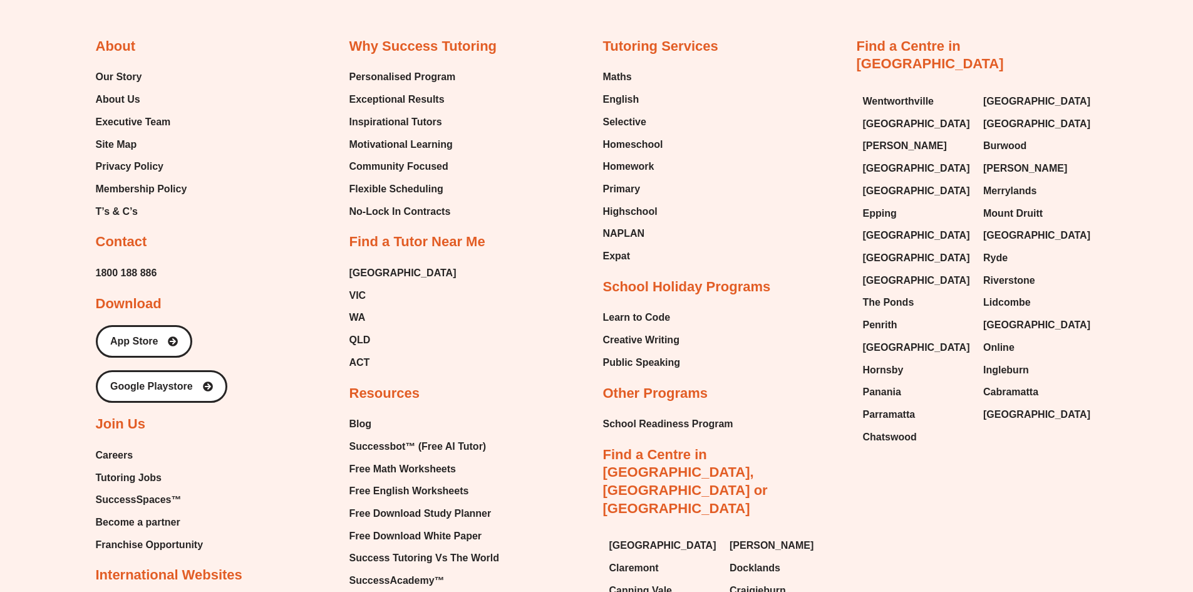
click at [148, 468] on span "Tutoring Jobs" at bounding box center [129, 477] width 66 height 19
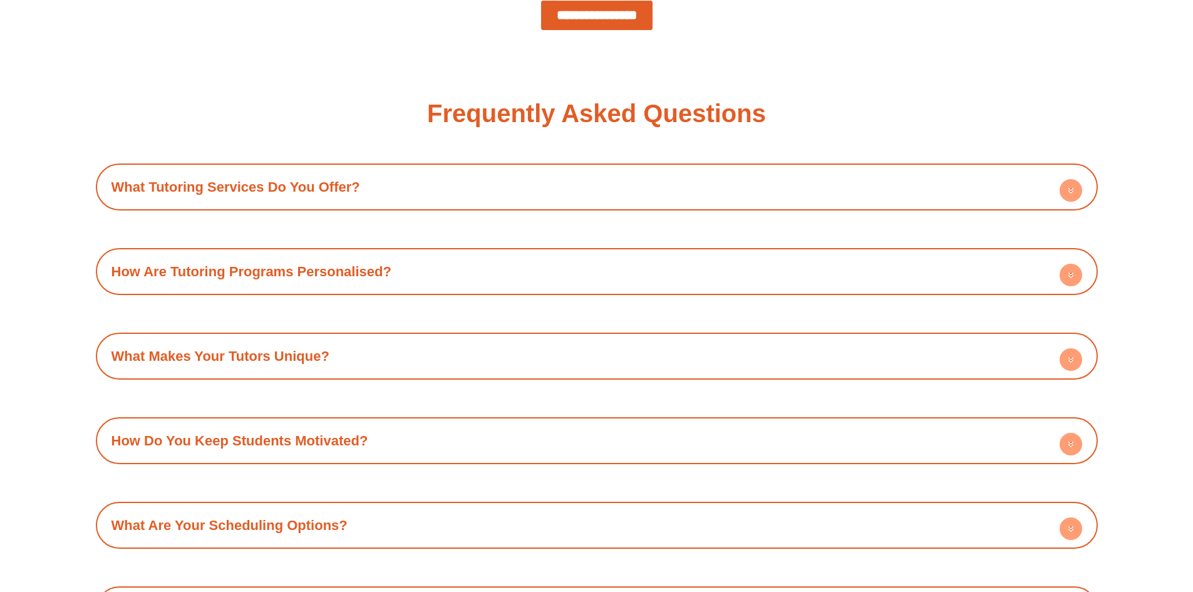
scroll to position [1816, 0]
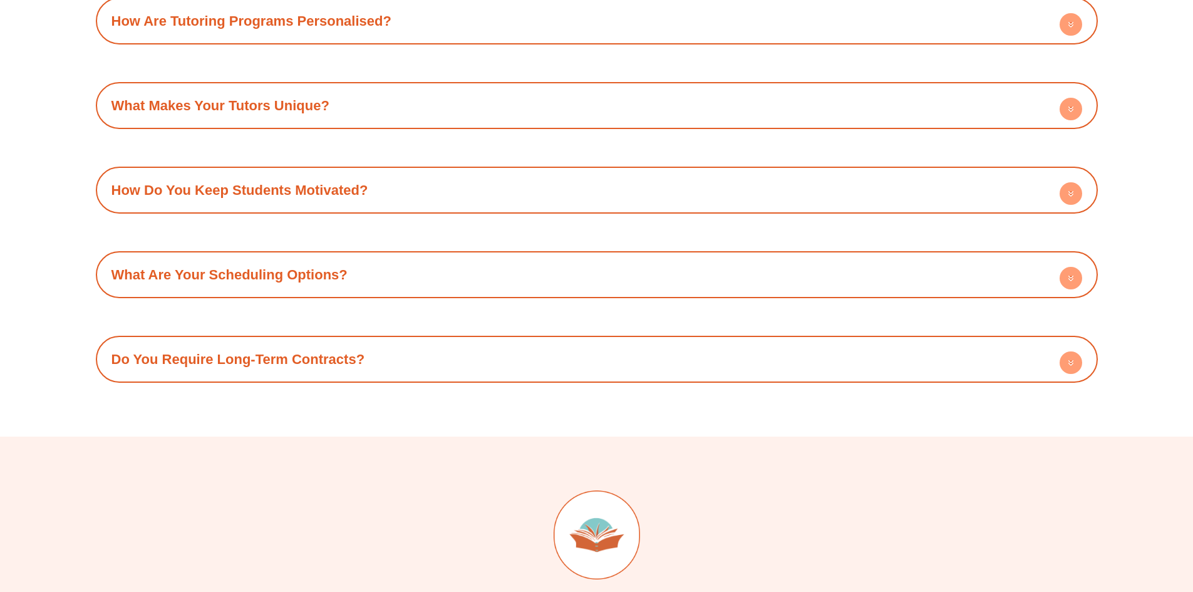
click at [1062, 366] on circle at bounding box center [1070, 362] width 23 height 23
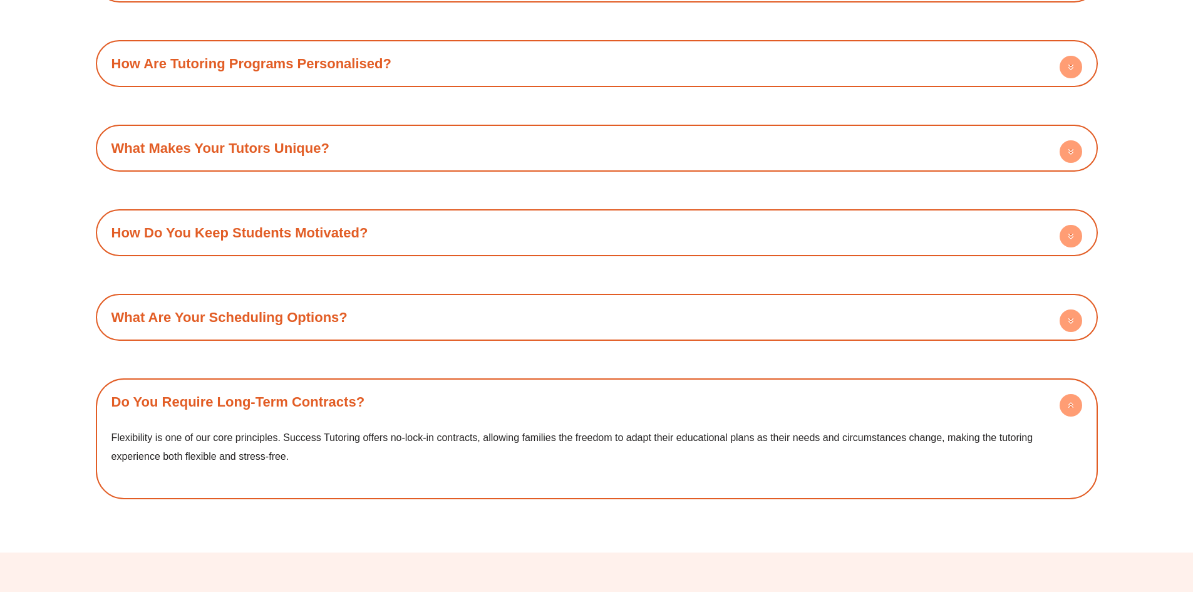
scroll to position [1753, 0]
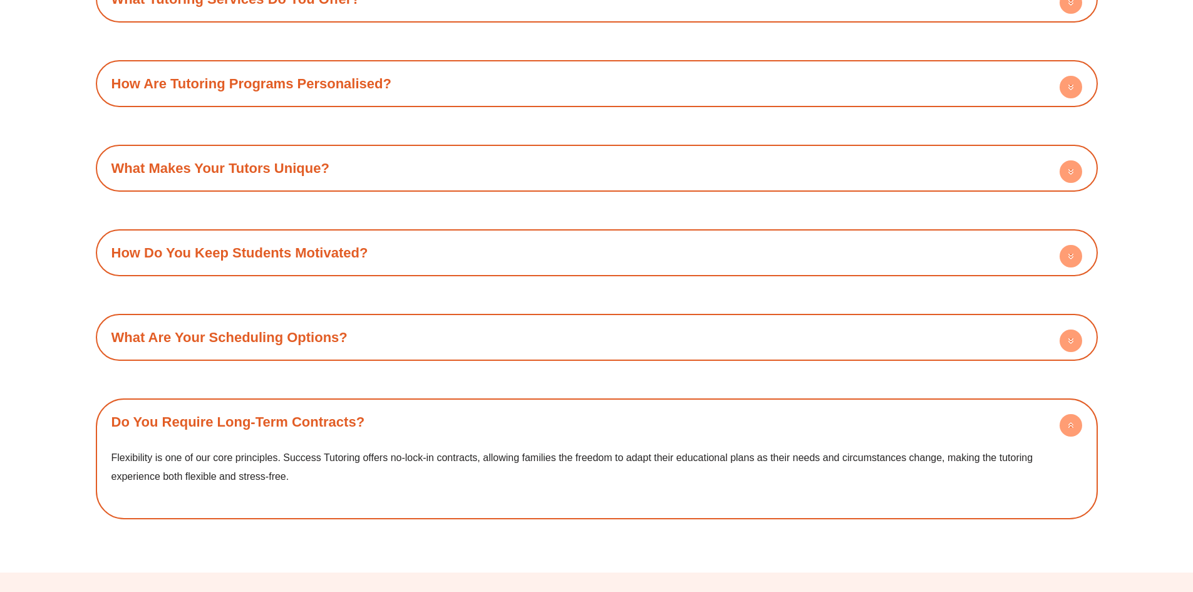
click at [933, 336] on h4 "What Are Your Scheduling Options?" at bounding box center [596, 337] width 989 height 34
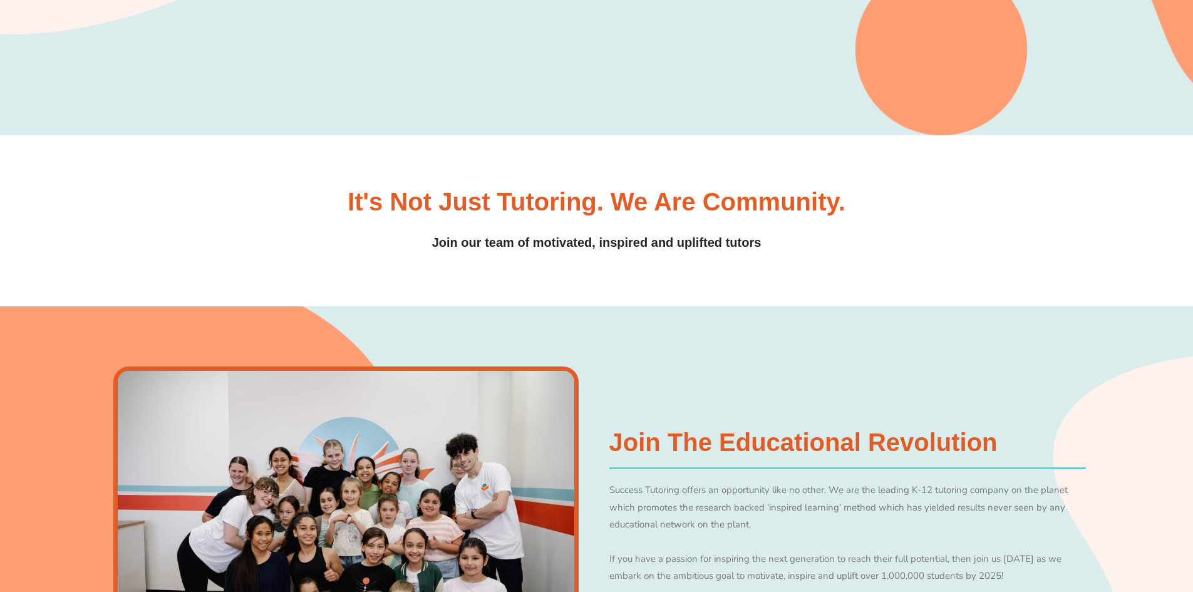
scroll to position [0, 0]
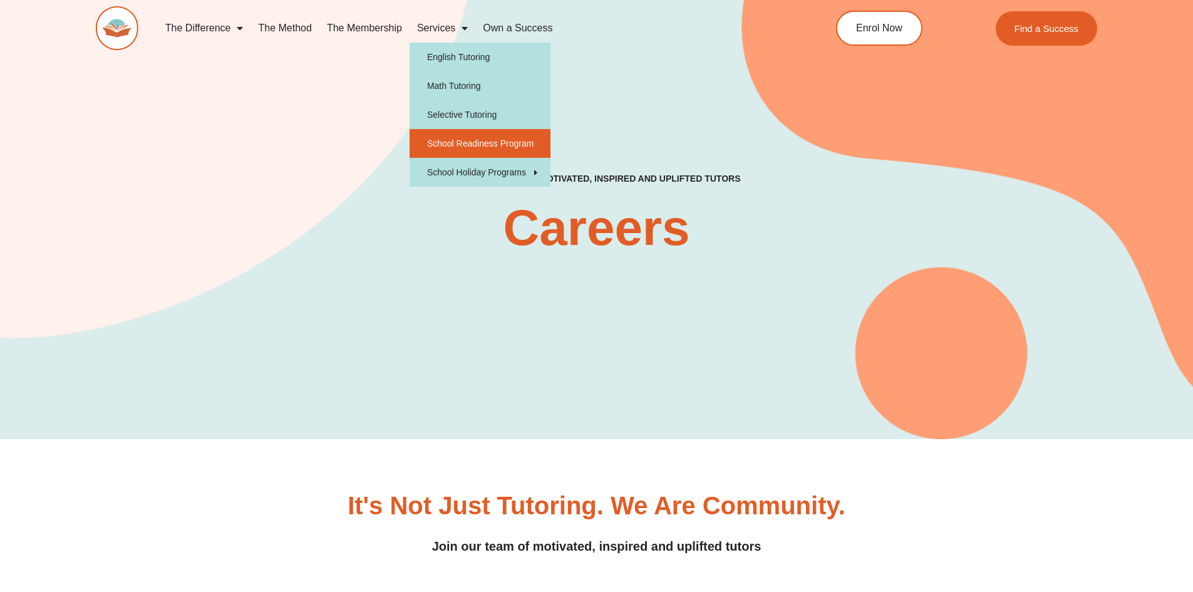
click at [483, 141] on link "School Readiness Program" at bounding box center [479, 143] width 141 height 29
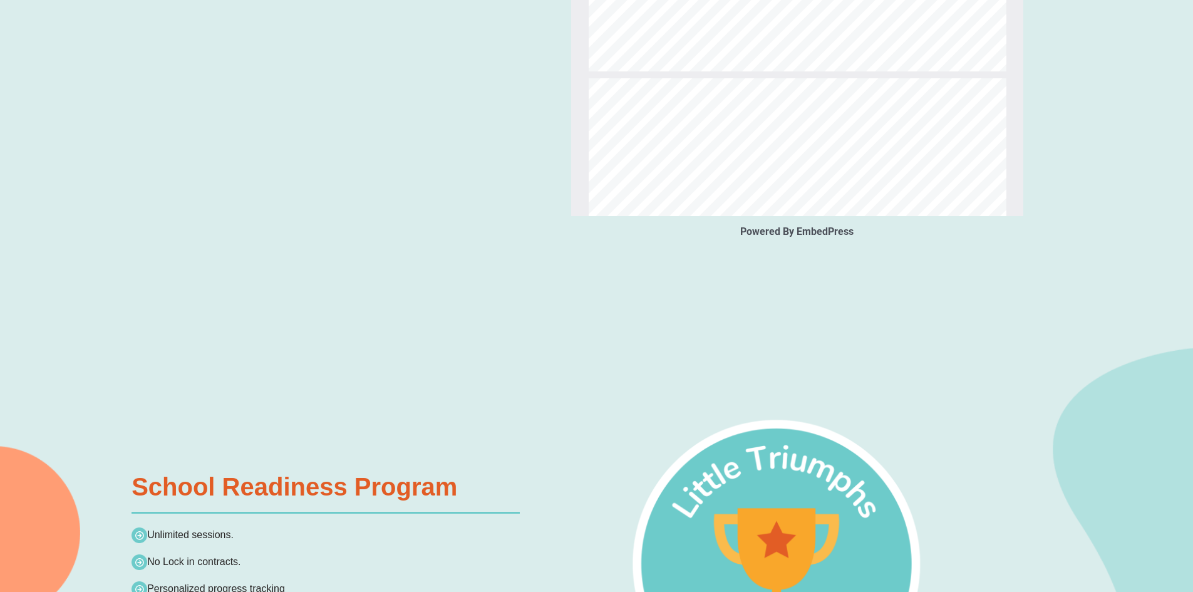
scroll to position [1565, 0]
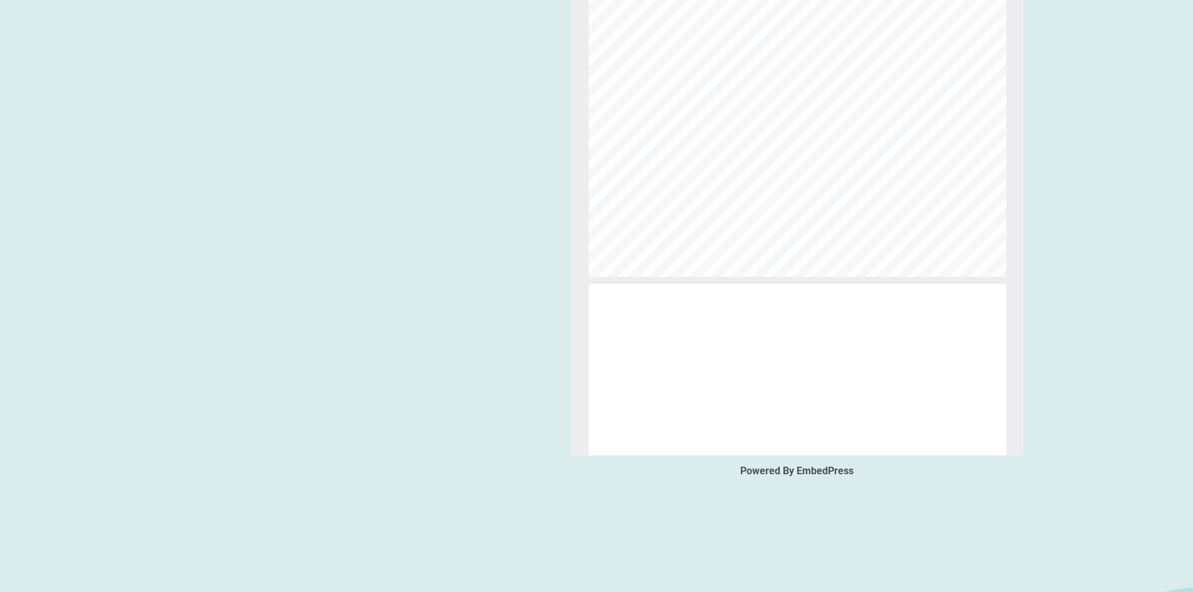
type input "**"
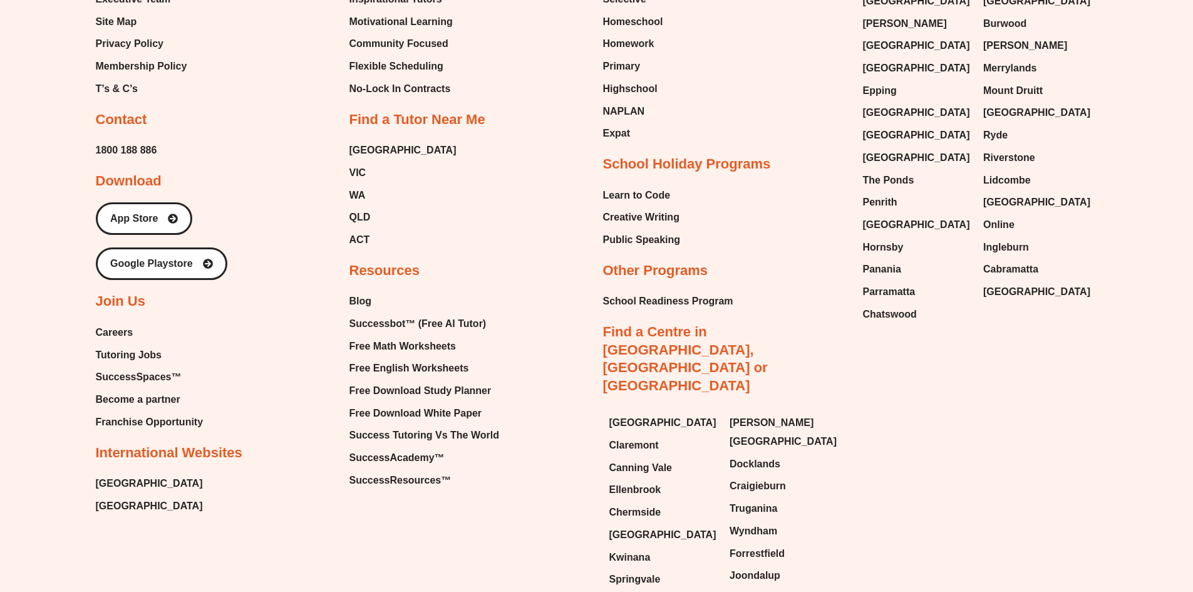
scroll to position [5445, 0]
